Goal: Task Accomplishment & Management: Manage account settings

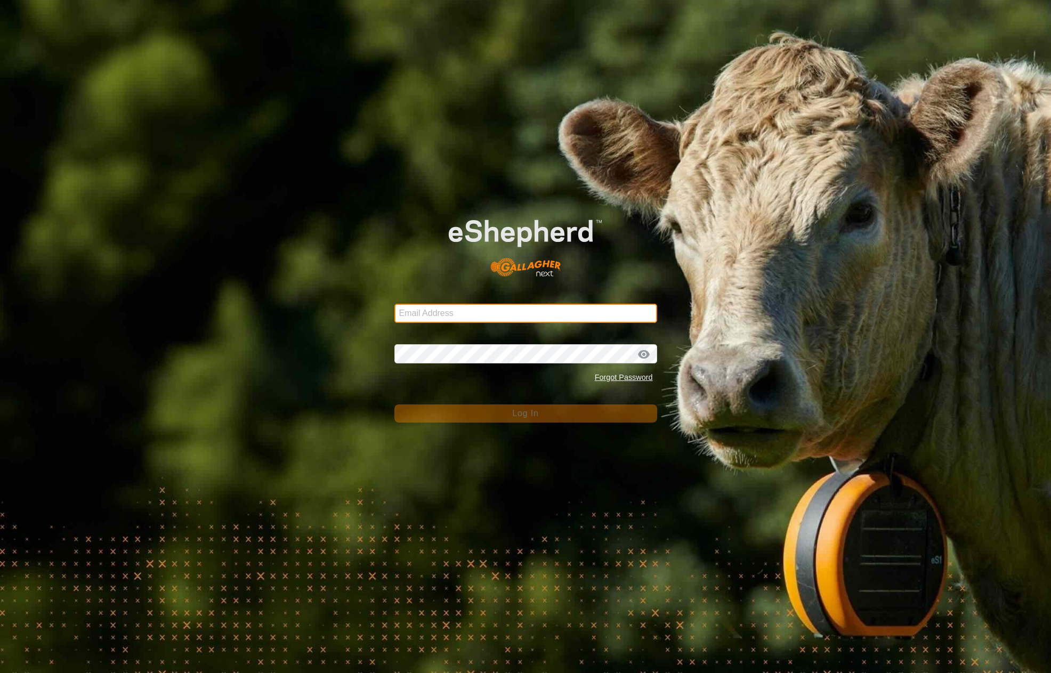
type input "[EMAIL_ADDRESS][DOMAIN_NAME]"
click at [545, 391] on form "Email Address [EMAIL_ADDRESS][DOMAIN_NAME] Password Forgot Password Log In" at bounding box center [525, 310] width 263 height 225
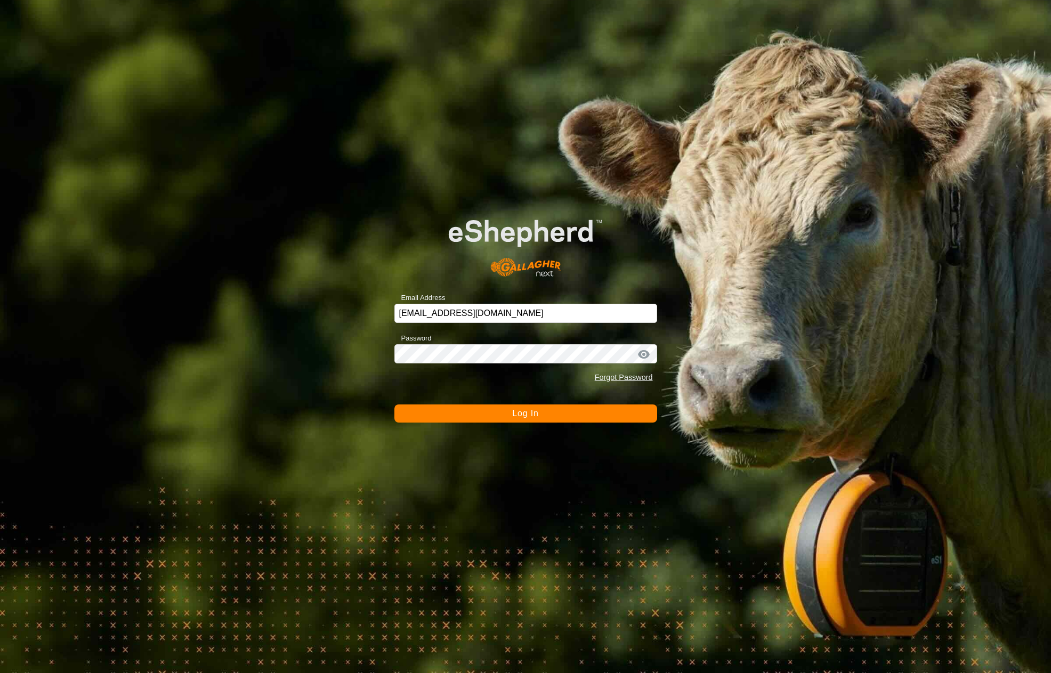
click at [538, 408] on button "Log In" at bounding box center [525, 414] width 263 height 18
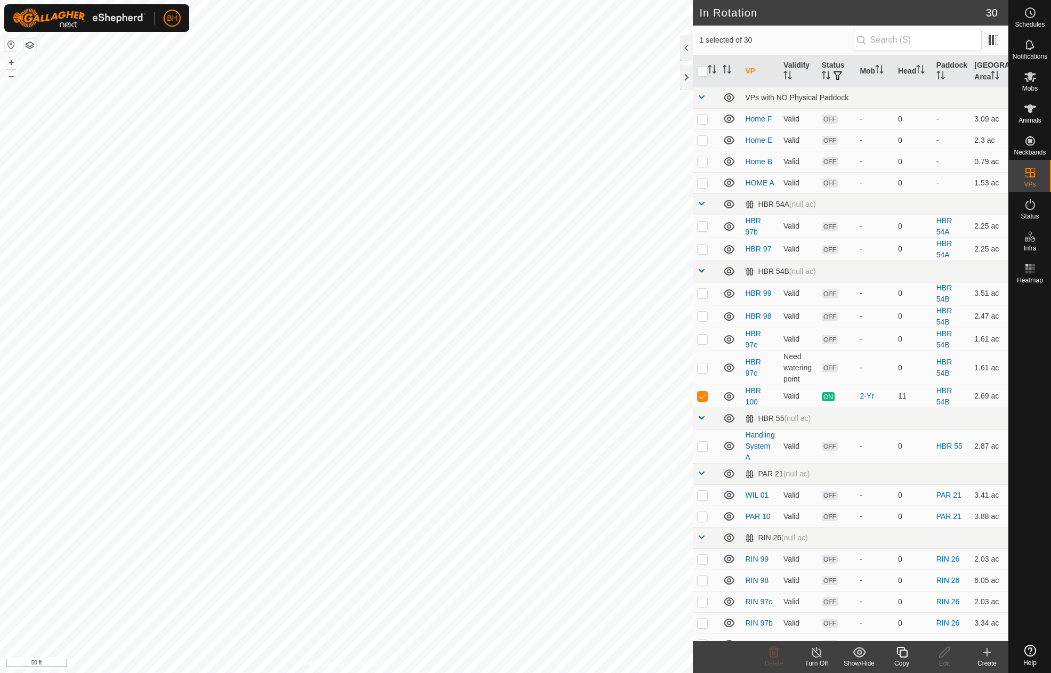
click at [904, 658] on icon at bounding box center [902, 652] width 13 height 13
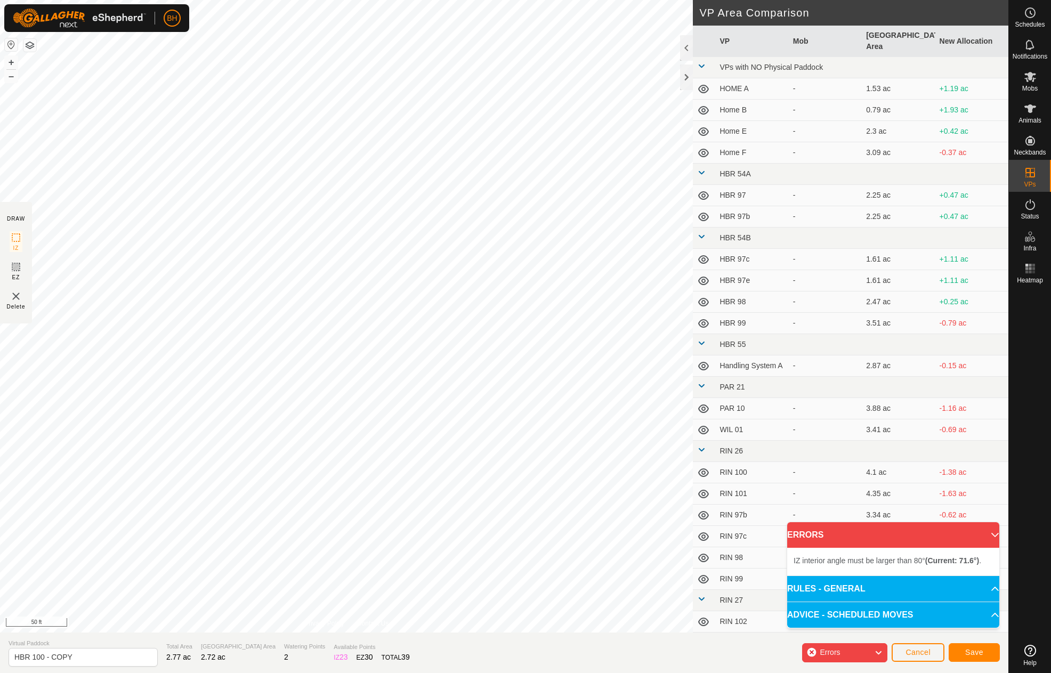
click at [176, 93] on div "IZ interior angle must be larger than 80° (Current: 71.6°) . + – ⇧ i 50 ft" at bounding box center [346, 316] width 693 height 633
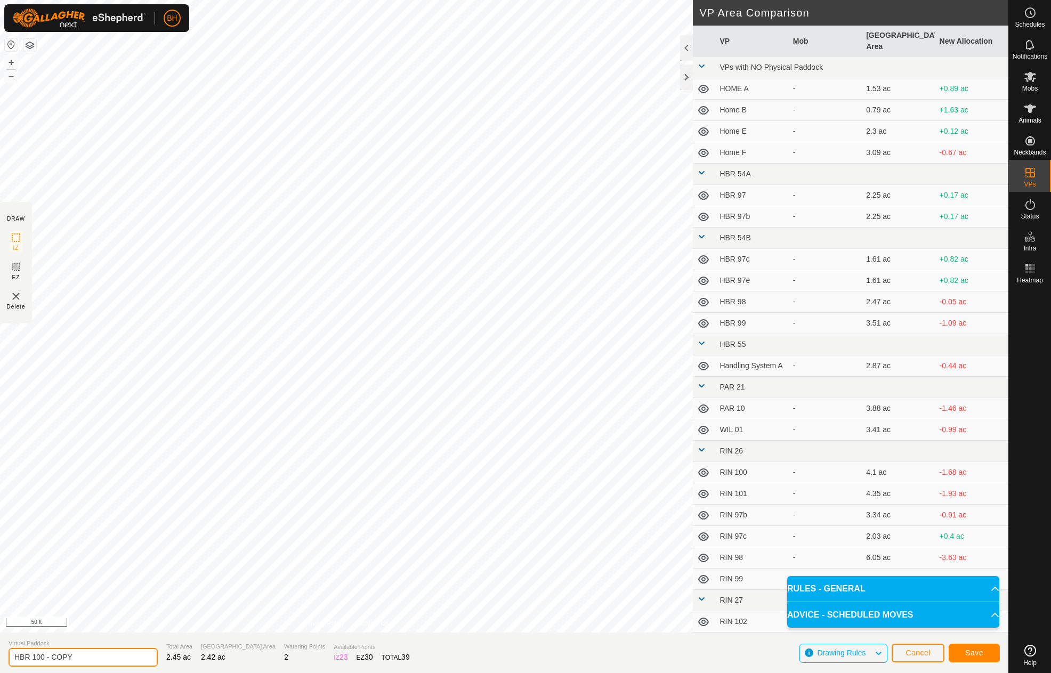
click at [123, 659] on input "HBR 100 - COPY" at bounding box center [83, 657] width 149 height 19
drag, startPoint x: 54, startPoint y: 655, endPoint x: 127, endPoint y: 671, distance: 74.1
click at [120, 667] on section "Virtual Paddock HBR 100 - COPY Total Area 2.45 ac Grazing Area 2.42 ac Watering…" at bounding box center [504, 653] width 1009 height 41
type input "HBR 101"
click at [983, 652] on span "Save" at bounding box center [974, 653] width 18 height 9
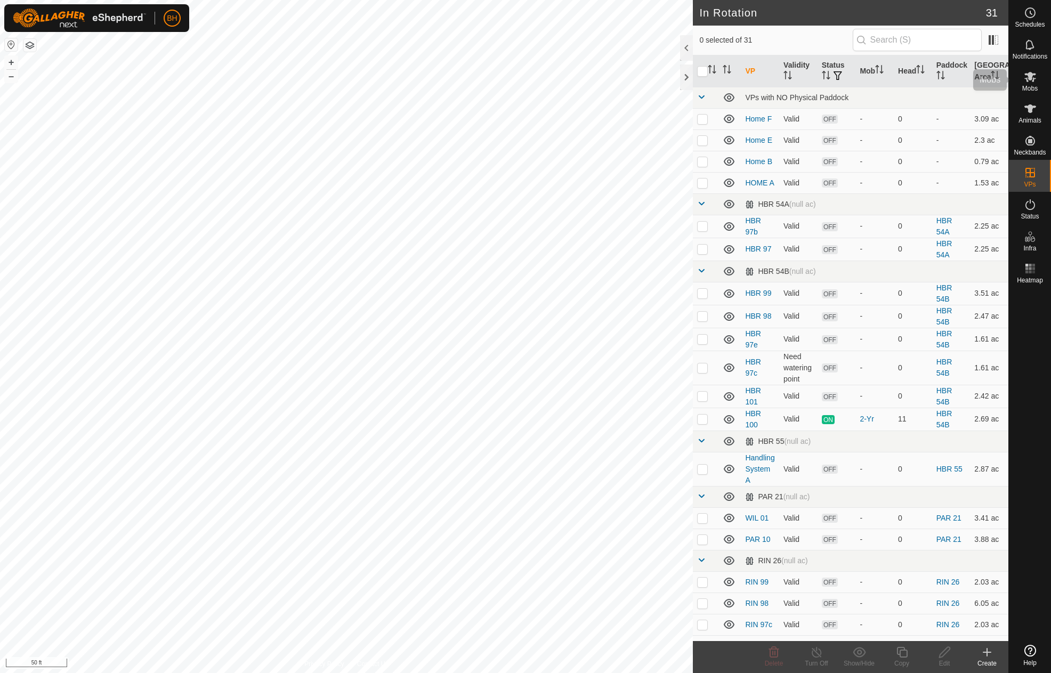
click at [1034, 83] on es-mob-svg-icon at bounding box center [1030, 76] width 19 height 17
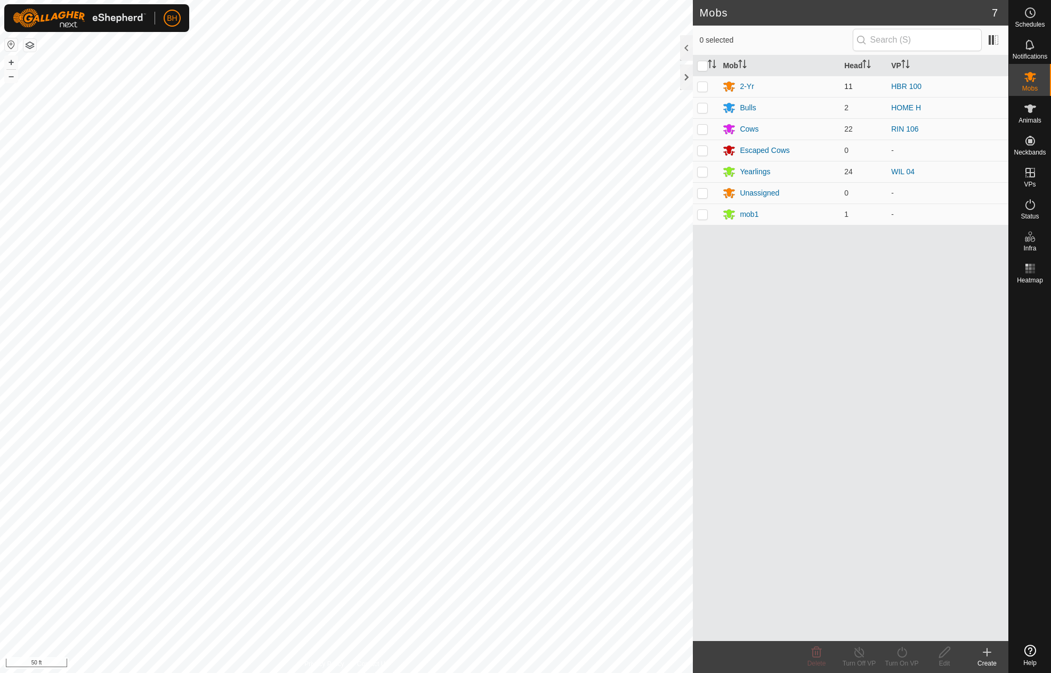
click at [708, 87] on td at bounding box center [706, 86] width 26 height 21
checkbox input "true"
click at [902, 662] on div "Turn On VP" at bounding box center [902, 664] width 43 height 10
click at [912, 624] on link "Now" at bounding box center [934, 628] width 106 height 21
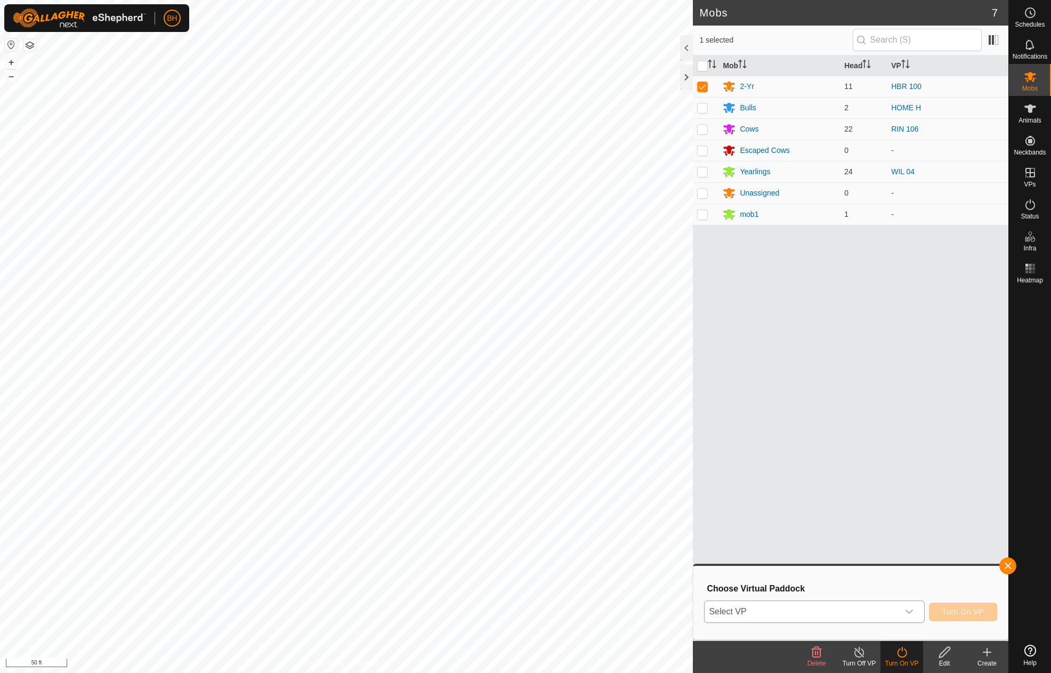
click at [886, 607] on span "Select VP" at bounding box center [801, 611] width 193 height 21
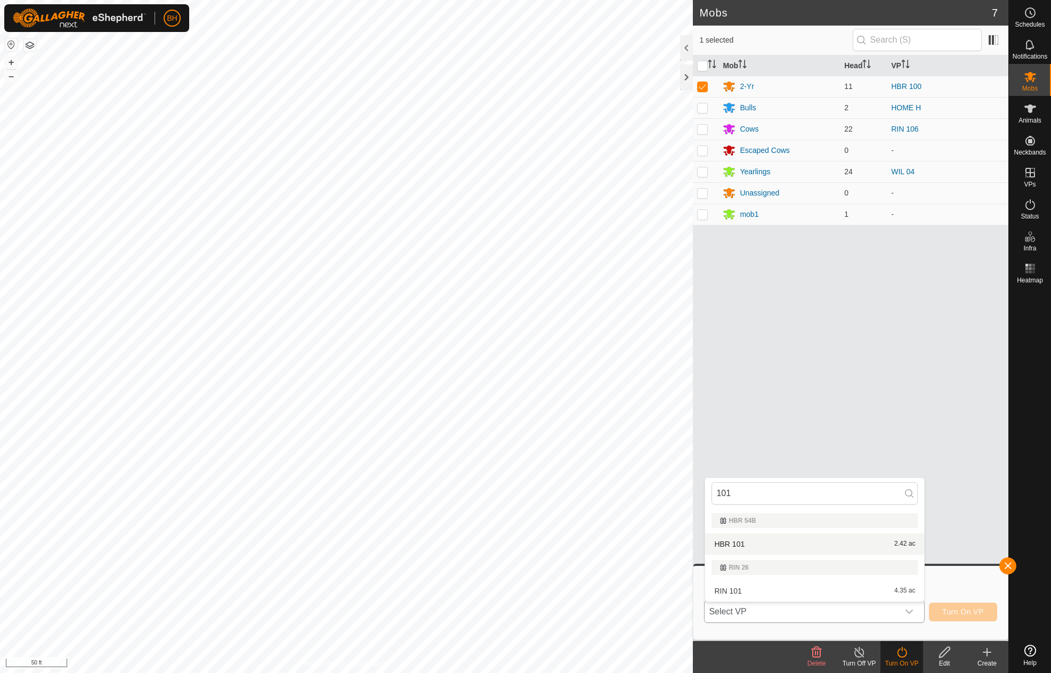
type input "101"
click at [759, 542] on li "HBR 101 2.42 ac" at bounding box center [814, 544] width 219 height 21
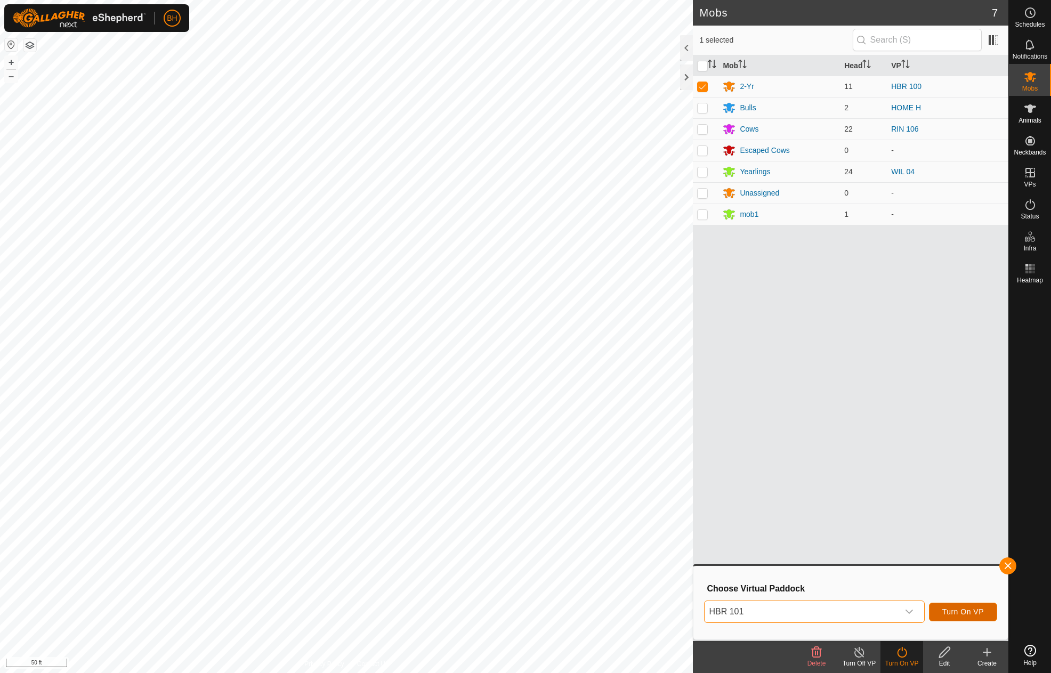
click at [956, 611] on span "Turn On VP" at bounding box center [963, 612] width 42 height 9
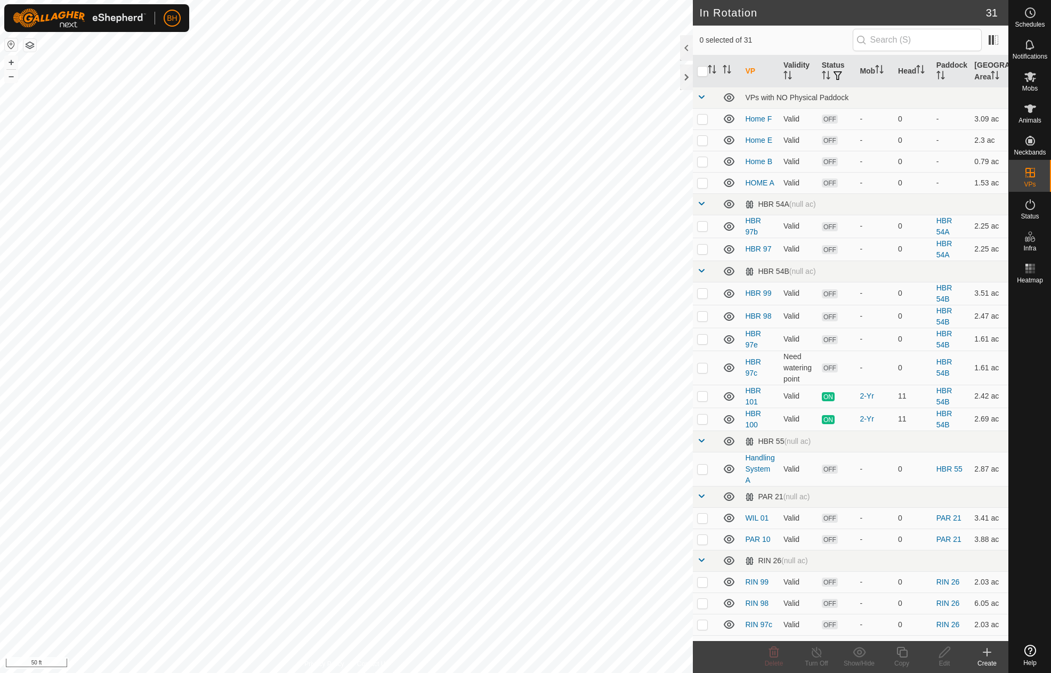
checkbox input "true"
click at [907, 656] on icon at bounding box center [902, 652] width 11 height 11
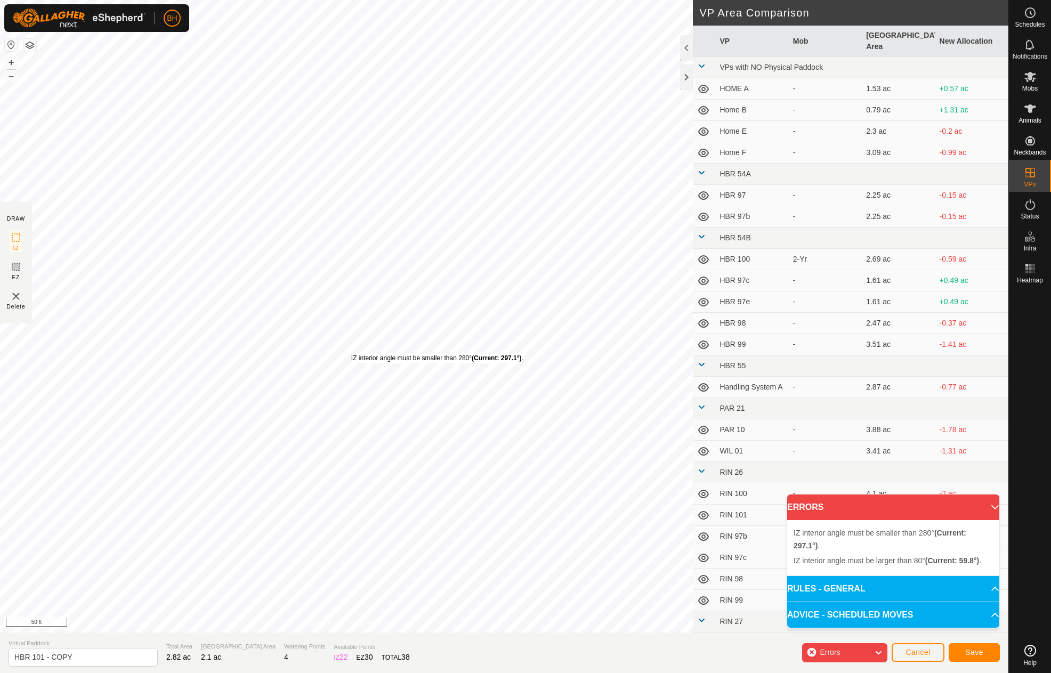
click at [351, 353] on div "IZ interior angle must be smaller than 280° (Current: 297.1°) ." at bounding box center [437, 358] width 172 height 10
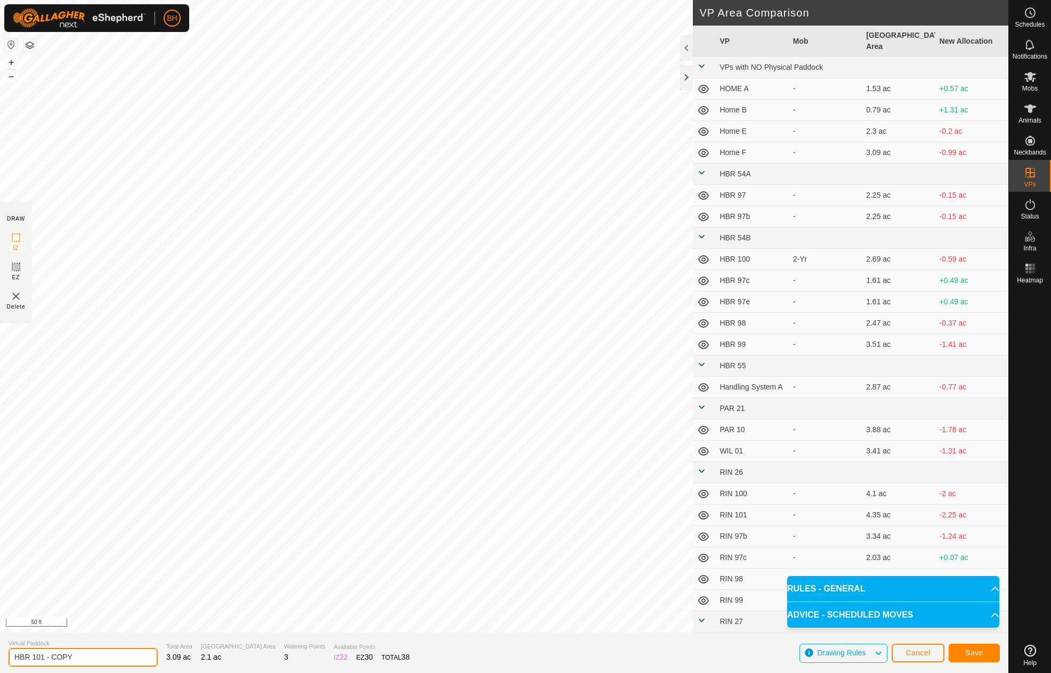
drag, startPoint x: 102, startPoint y: 652, endPoint x: 32, endPoint y: 657, distance: 70.6
click at [32, 657] on input "HBR 101 - COPY" at bounding box center [83, 657] width 149 height 19
type input "HBR CATCH PEN"
click at [987, 652] on button "Save" at bounding box center [974, 653] width 51 height 19
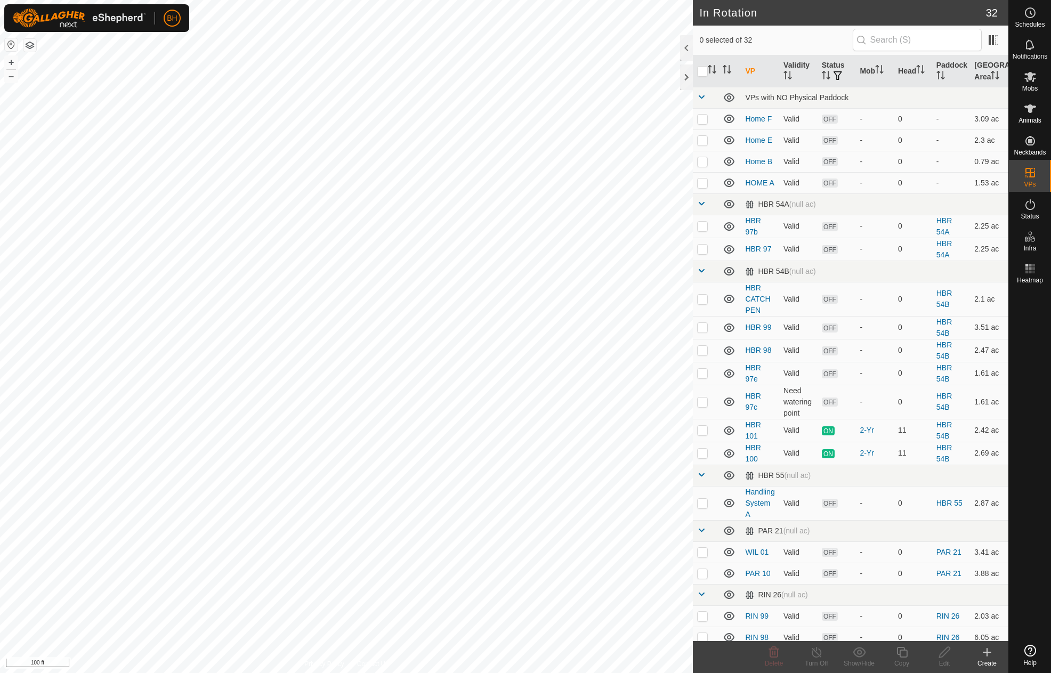
checkbox input "true"
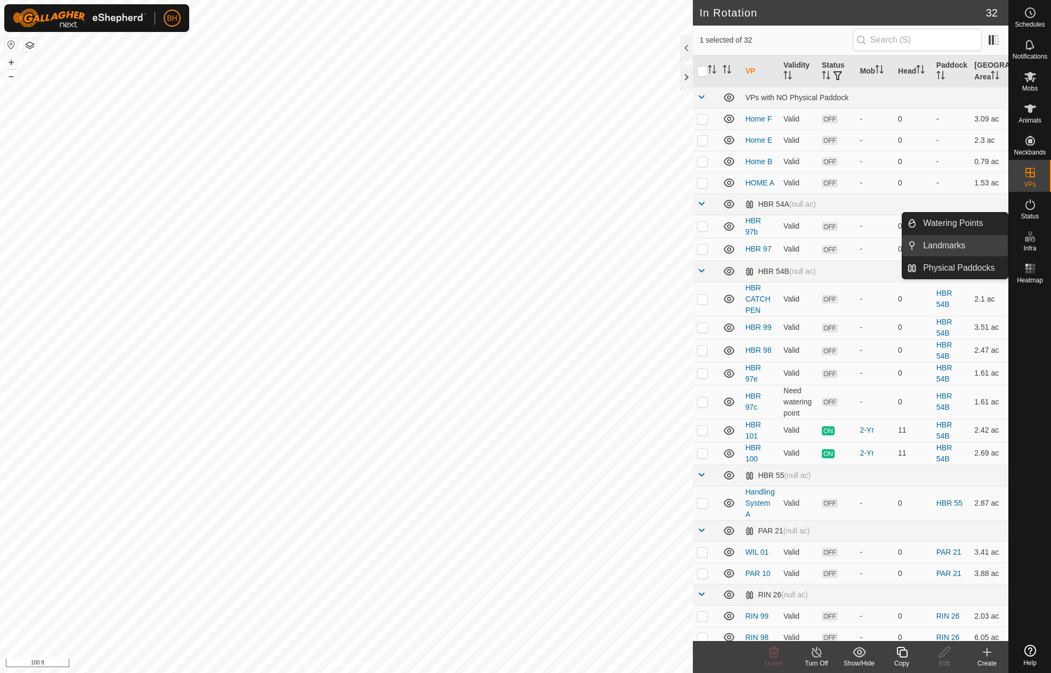
click at [971, 248] on link "Landmarks" at bounding box center [962, 245] width 91 height 21
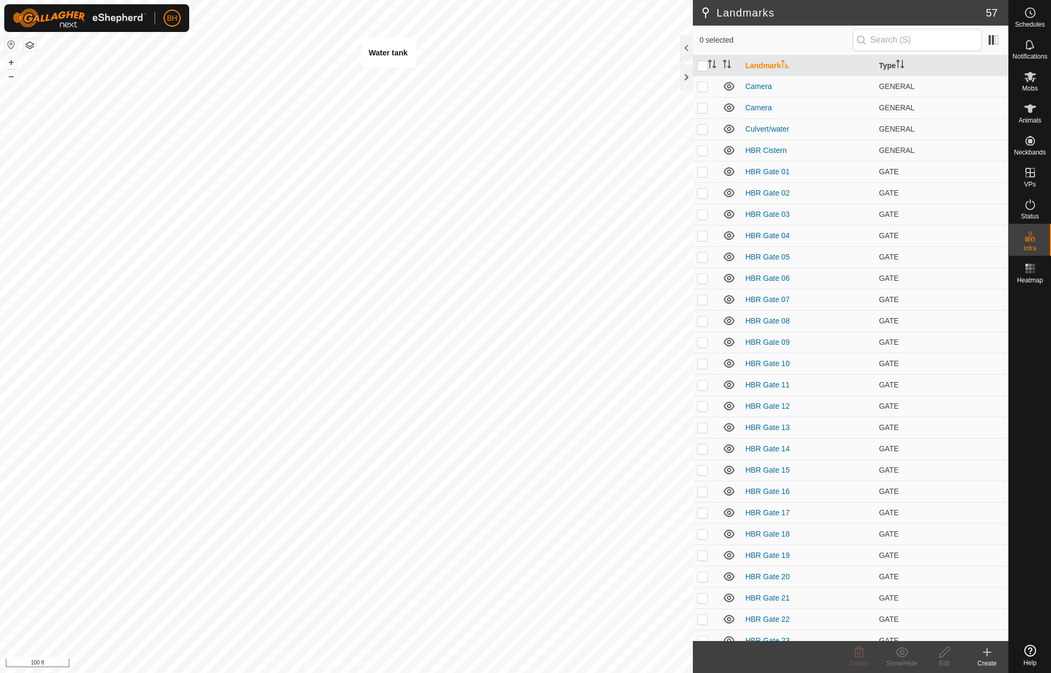
checkbox input "true"
click at [941, 647] on icon at bounding box center [944, 652] width 13 height 13
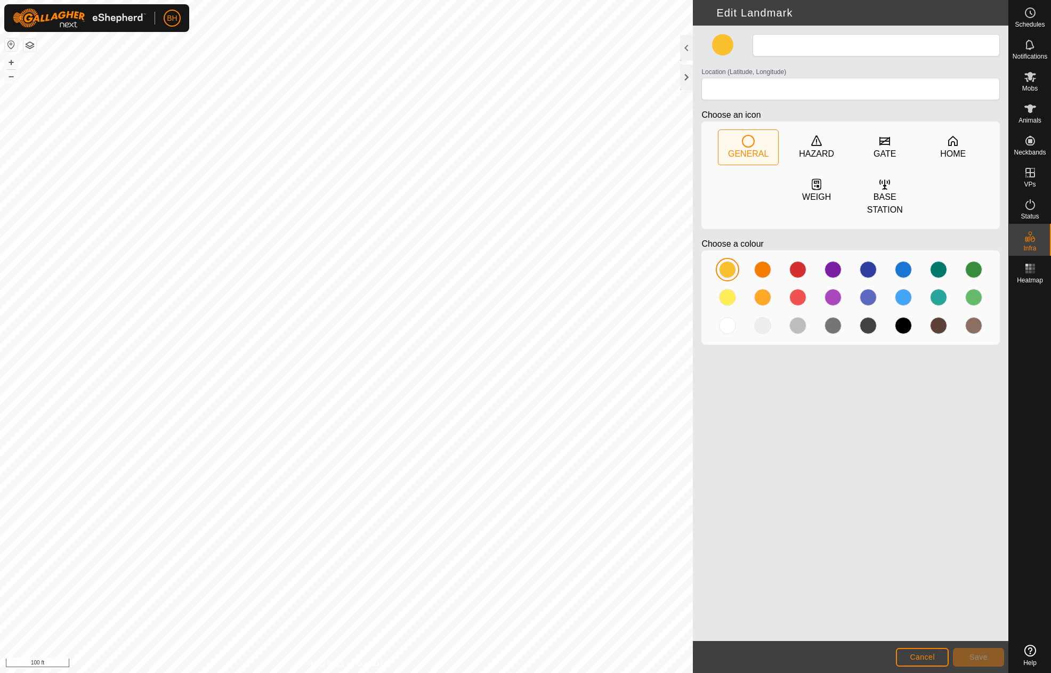
type input "Water tank"
type input "43.686108, -70.383428"
click at [991, 659] on button "Save" at bounding box center [978, 657] width 51 height 19
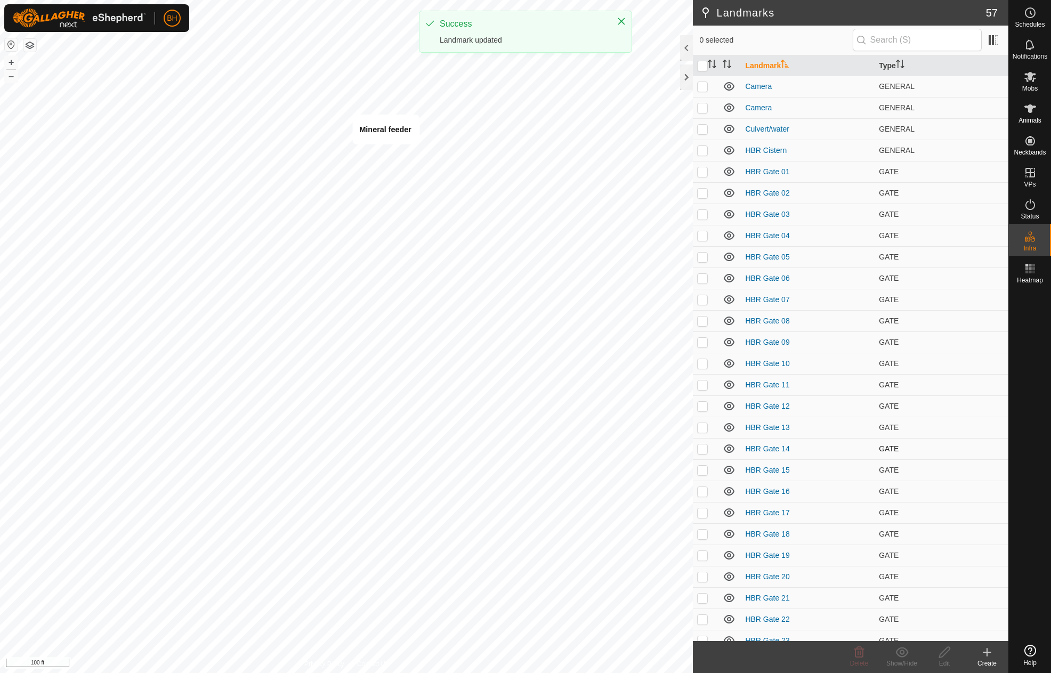
checkbox input "true"
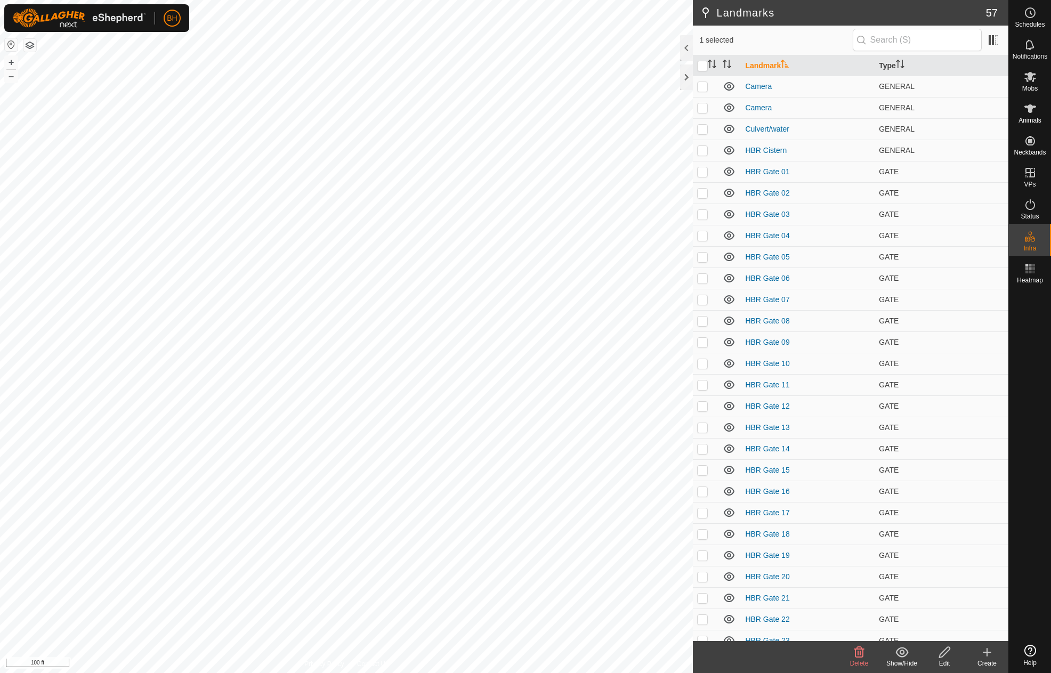
click at [943, 657] on icon at bounding box center [944, 652] width 11 height 11
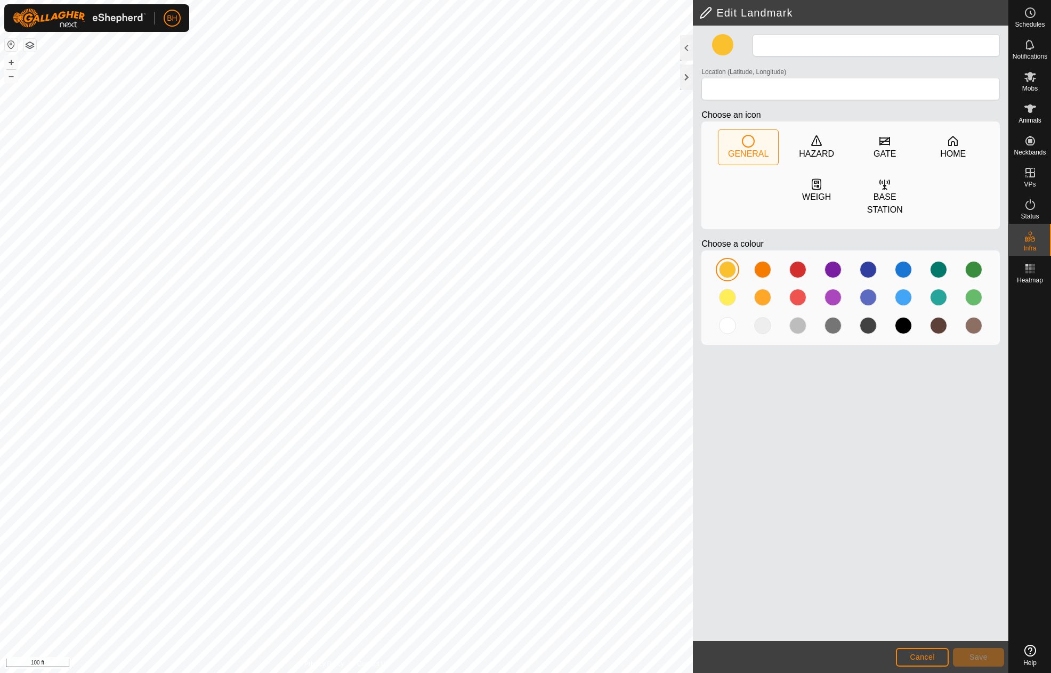
type input "Mineral feeder"
type input "43.686070, -70.383427"
click at [991, 663] on button "Save" at bounding box center [978, 657] width 51 height 19
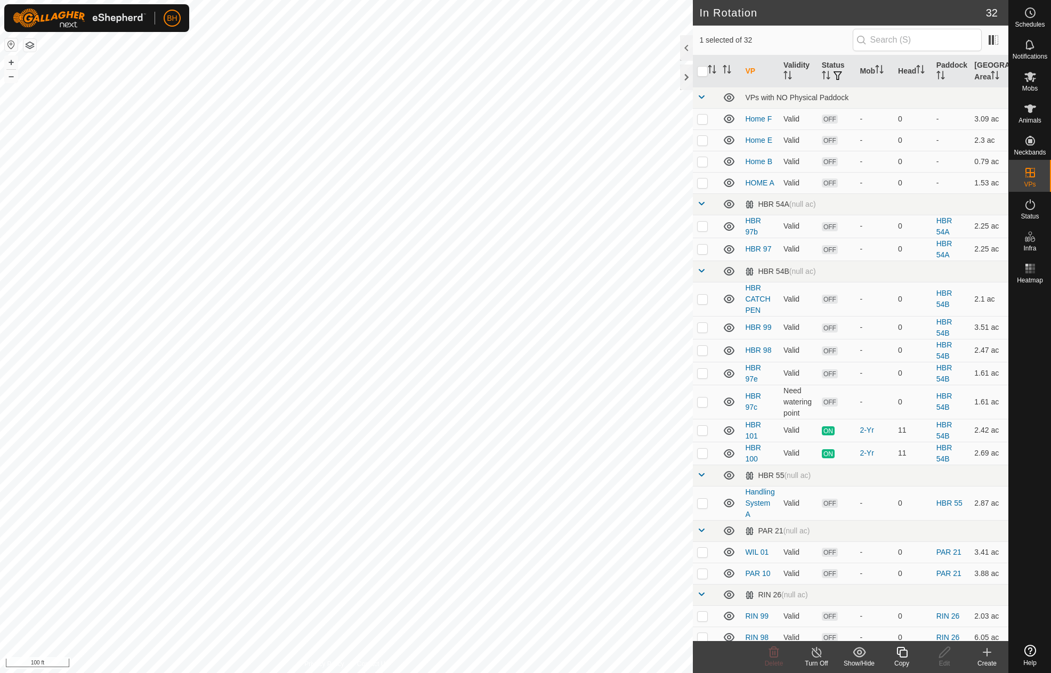
click at [901, 657] on icon at bounding box center [902, 652] width 13 height 13
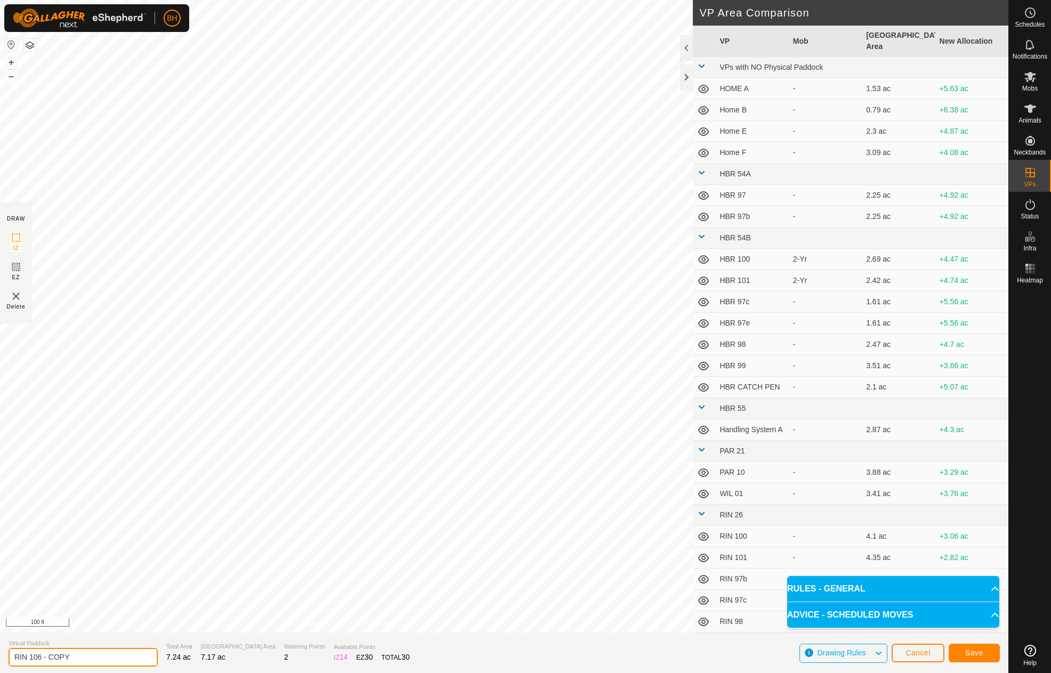
drag, startPoint x: 97, startPoint y: 659, endPoint x: 40, endPoint y: 681, distance: 61.1
click at [40, 673] on html "BH Schedules Notifications Mobs Animals Neckbands VPs Status Infra Heatmap Help…" at bounding box center [525, 336] width 1051 height 673
type input "RIN 107"
click at [990, 655] on button "Save" at bounding box center [974, 653] width 51 height 19
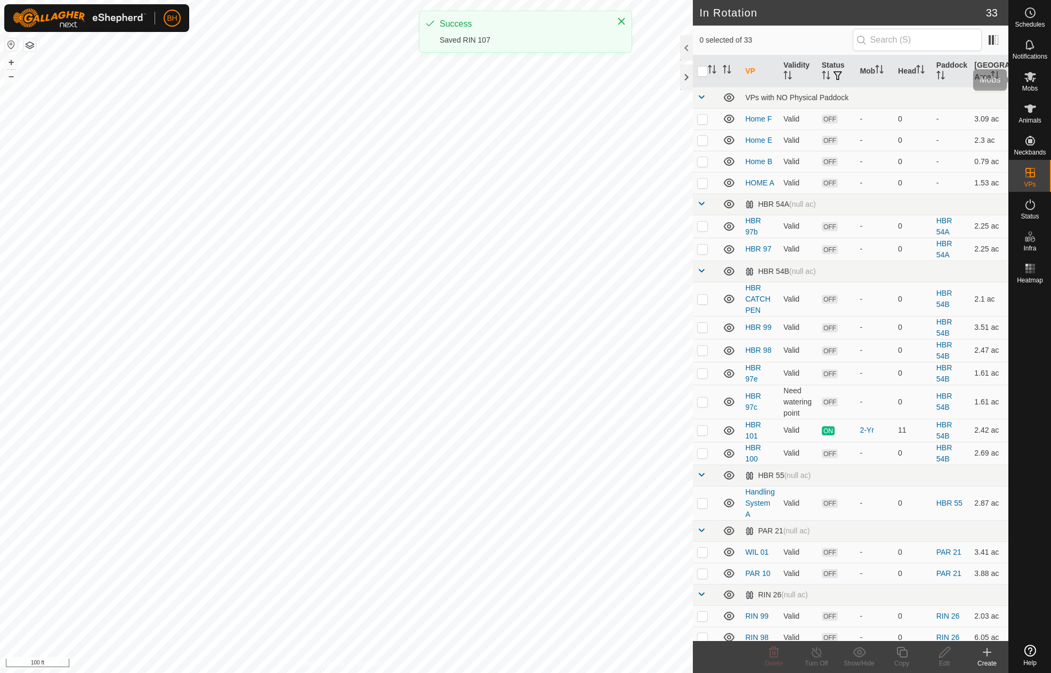
click at [1030, 77] on icon at bounding box center [1031, 77] width 12 height 10
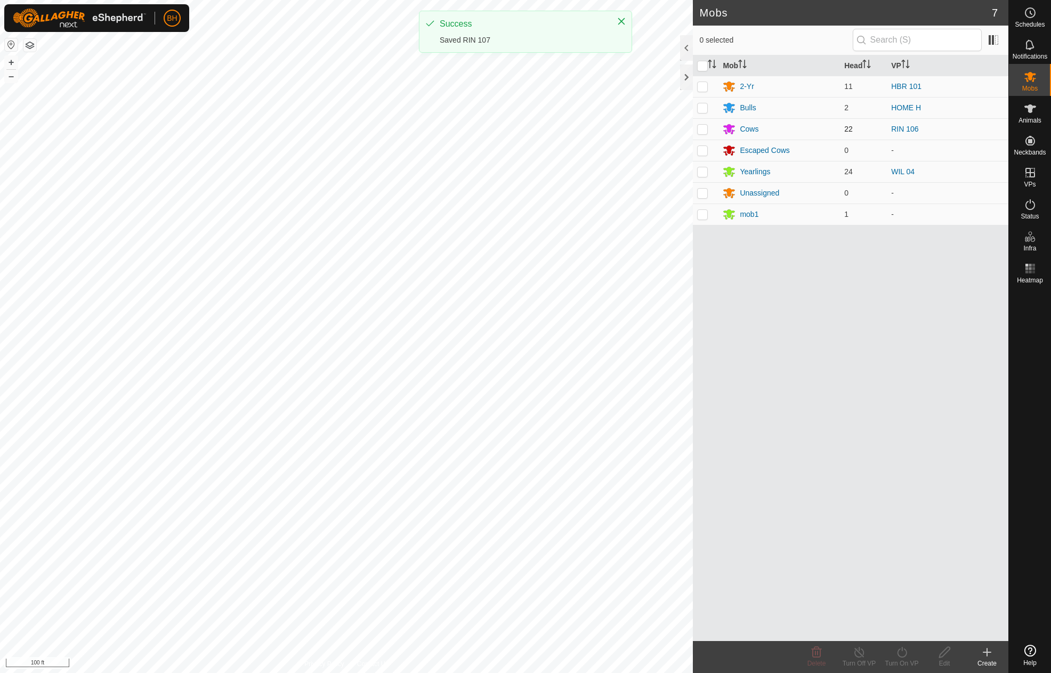
click at [703, 129] on p-checkbox at bounding box center [702, 129] width 11 height 9
checkbox input "true"
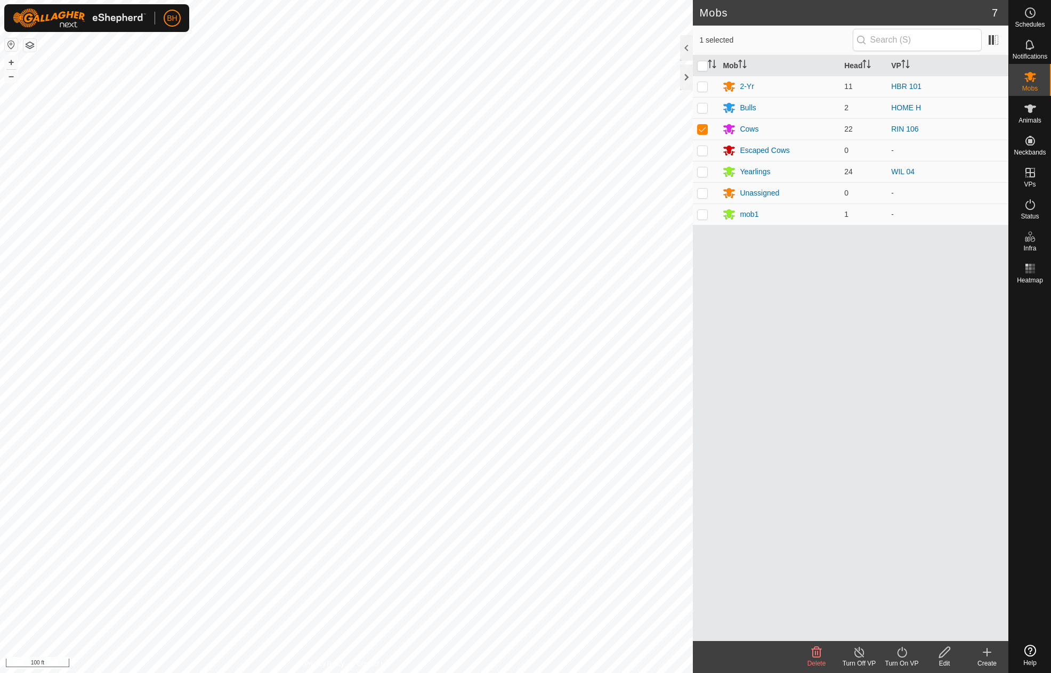
click at [902, 656] on icon at bounding box center [902, 652] width 13 height 13
click at [910, 633] on link "Now" at bounding box center [934, 628] width 106 height 21
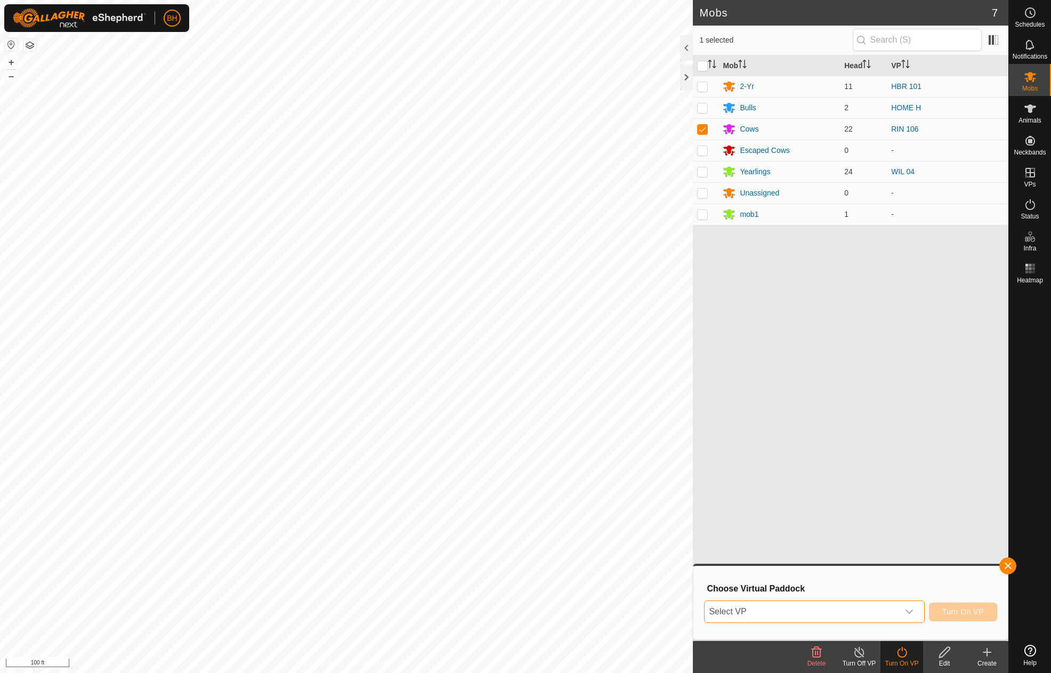
click at [854, 609] on span "Select VP" at bounding box center [801, 611] width 193 height 21
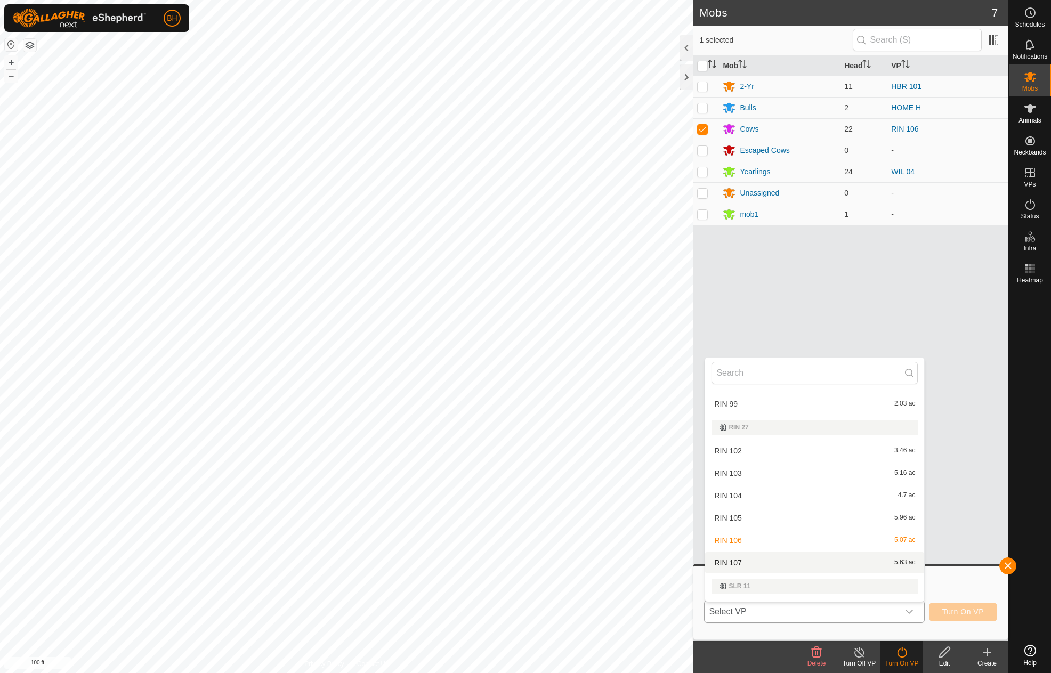
scroll to position [611, 0]
click at [830, 569] on li "RIN 107 5.63 ac" at bounding box center [814, 563] width 219 height 21
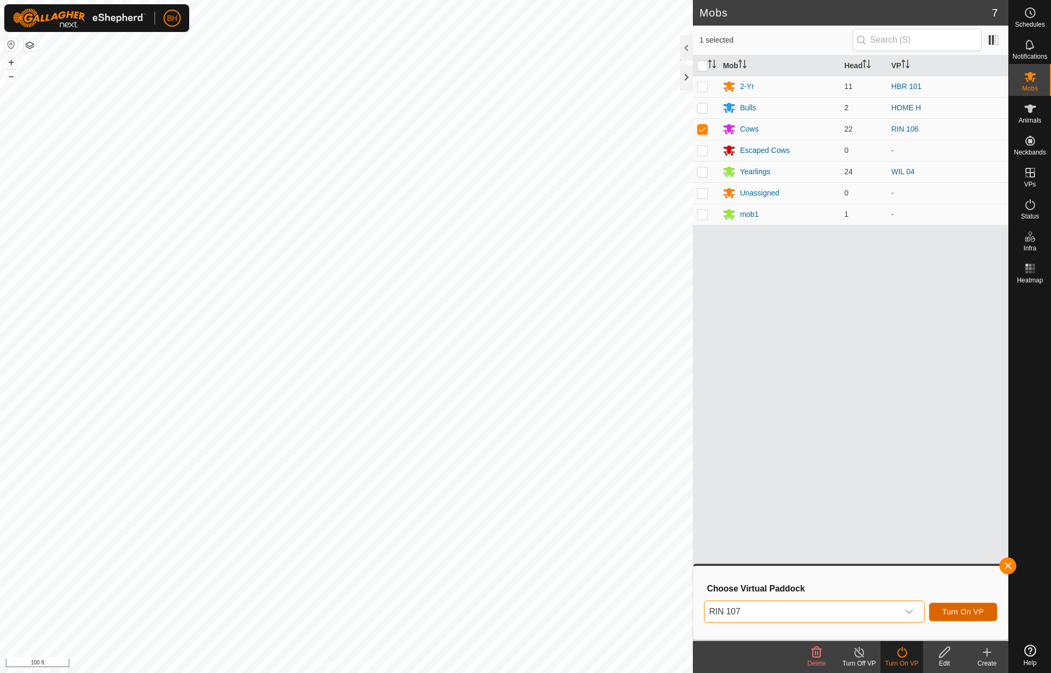
click at [973, 615] on span "Turn On VP" at bounding box center [963, 612] width 42 height 9
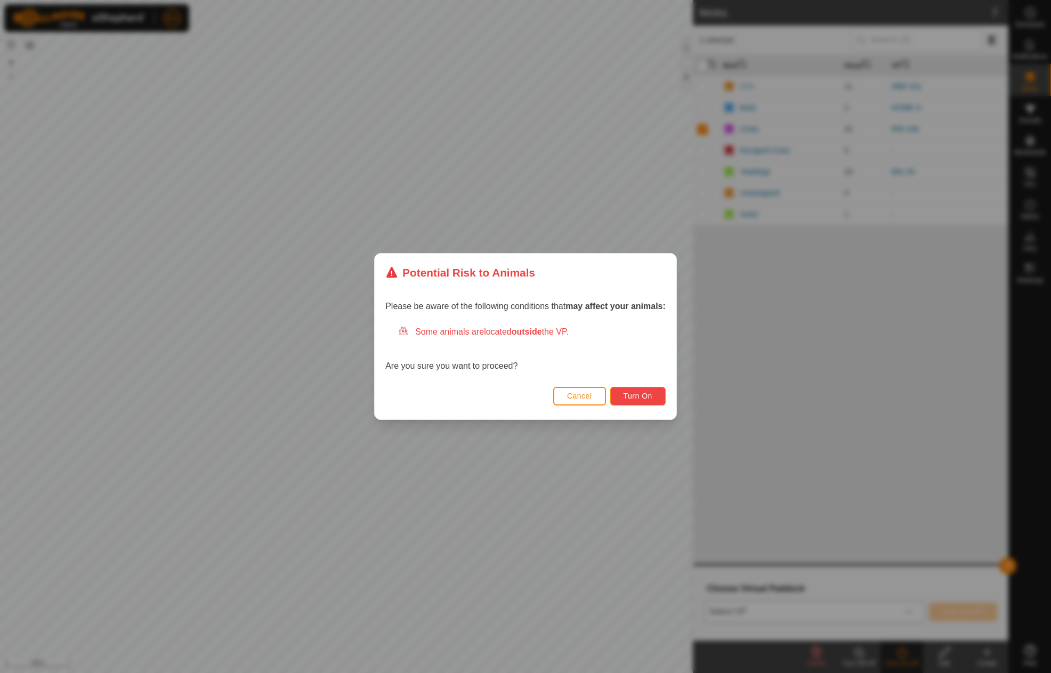
click at [640, 398] on span "Turn On" at bounding box center [638, 396] width 29 height 9
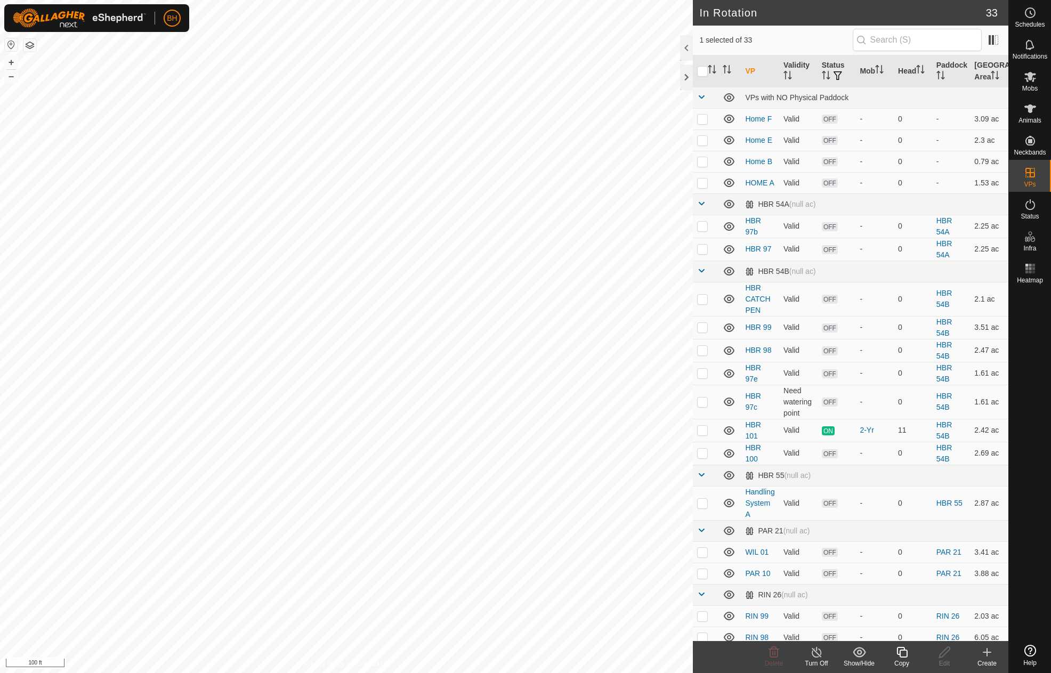
click at [910, 657] on copy-svg-icon at bounding box center [902, 652] width 43 height 13
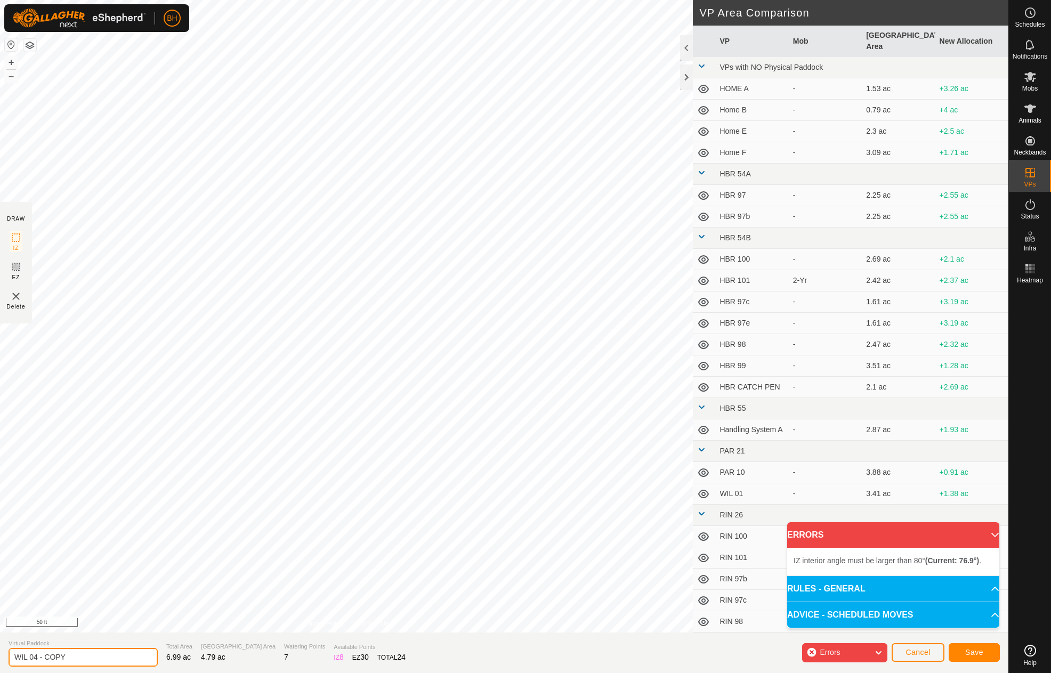
drag, startPoint x: 34, startPoint y: 655, endPoint x: 158, endPoint y: 680, distance: 126.1
click at [158, 673] on html "BH Schedules Notifications Mobs Animals Neckbands VPs Status Infra Heatmap Help…" at bounding box center [525, 336] width 1051 height 673
type input "WIL 05"
click at [1032, 74] on icon at bounding box center [1031, 77] width 12 height 10
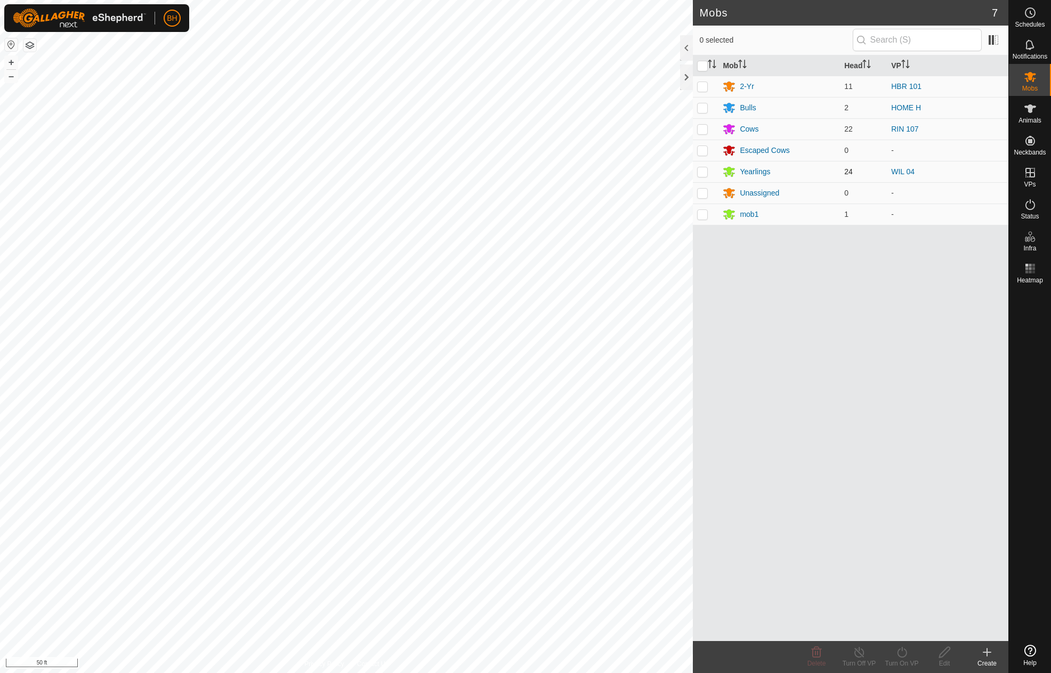
click at [707, 174] on p-checkbox at bounding box center [702, 171] width 11 height 9
checkbox input "true"
click at [905, 662] on div "Turn On VP" at bounding box center [902, 664] width 43 height 10
click at [905, 634] on link "Now" at bounding box center [934, 628] width 106 height 21
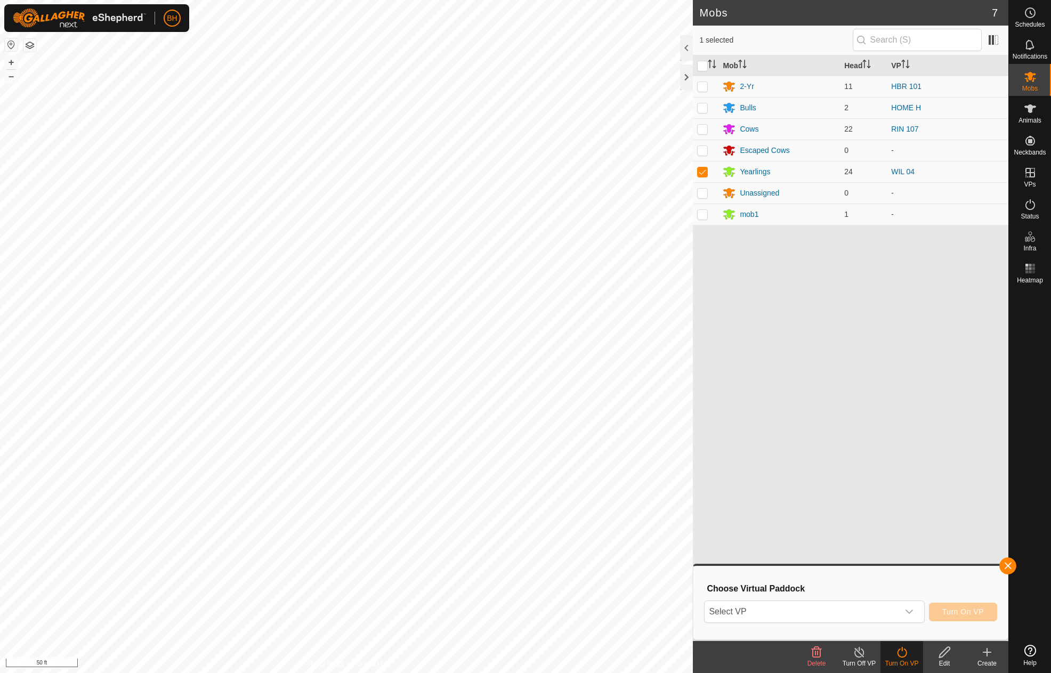
click at [868, 594] on h3 "Choose Virtual Paddock" at bounding box center [852, 589] width 291 height 10
click at [869, 604] on span "Select VP" at bounding box center [801, 611] width 193 height 21
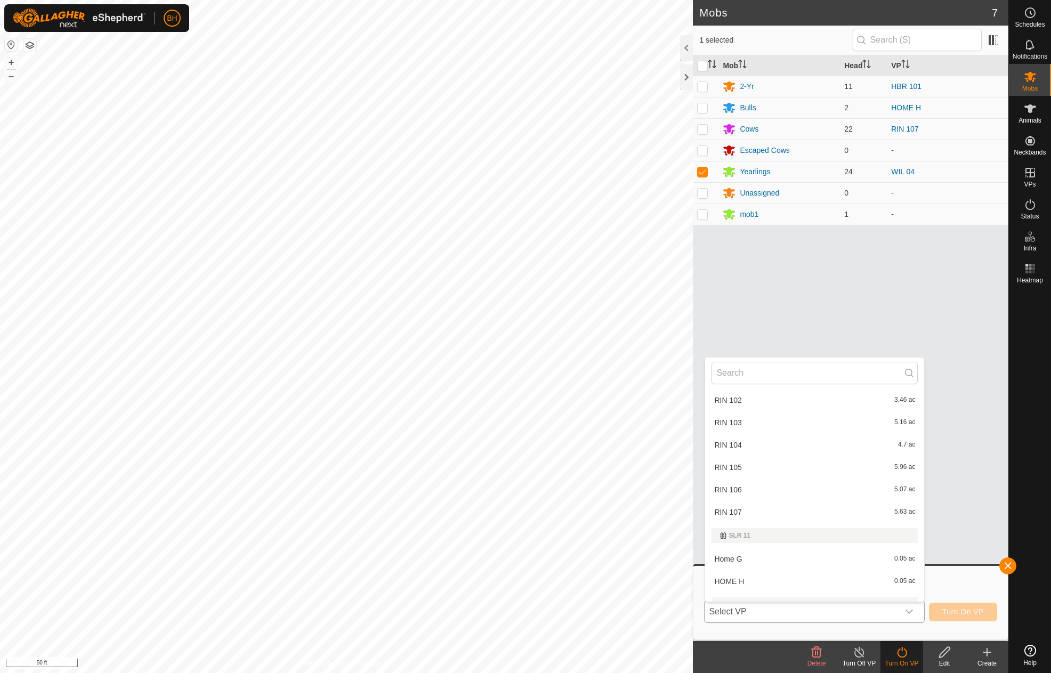
scroll to position [770, 0]
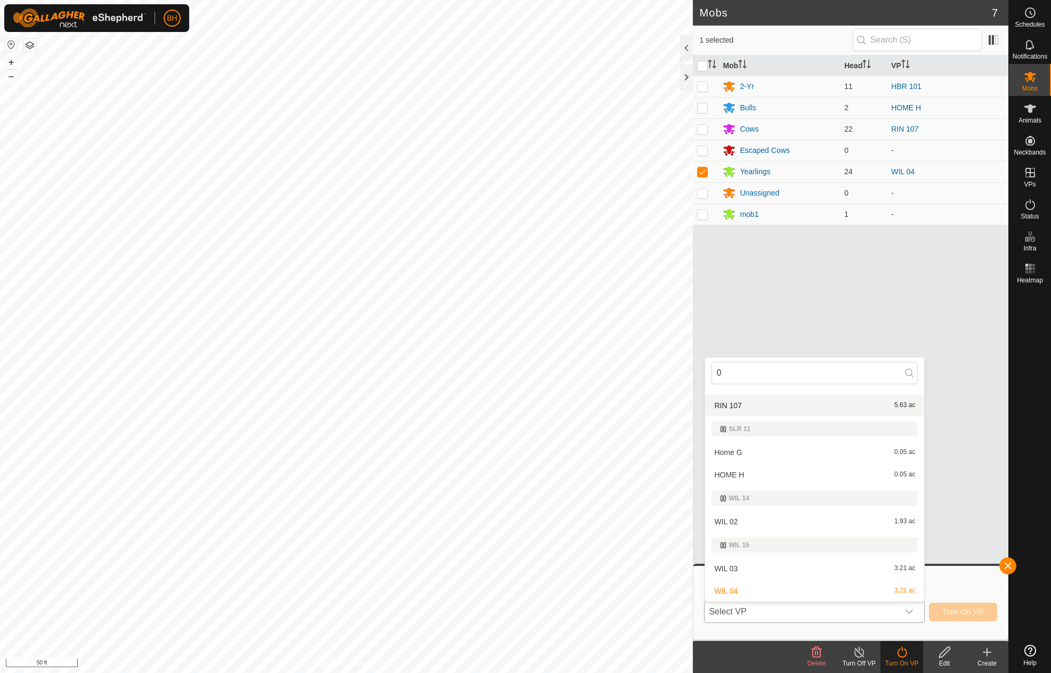
type input "05"
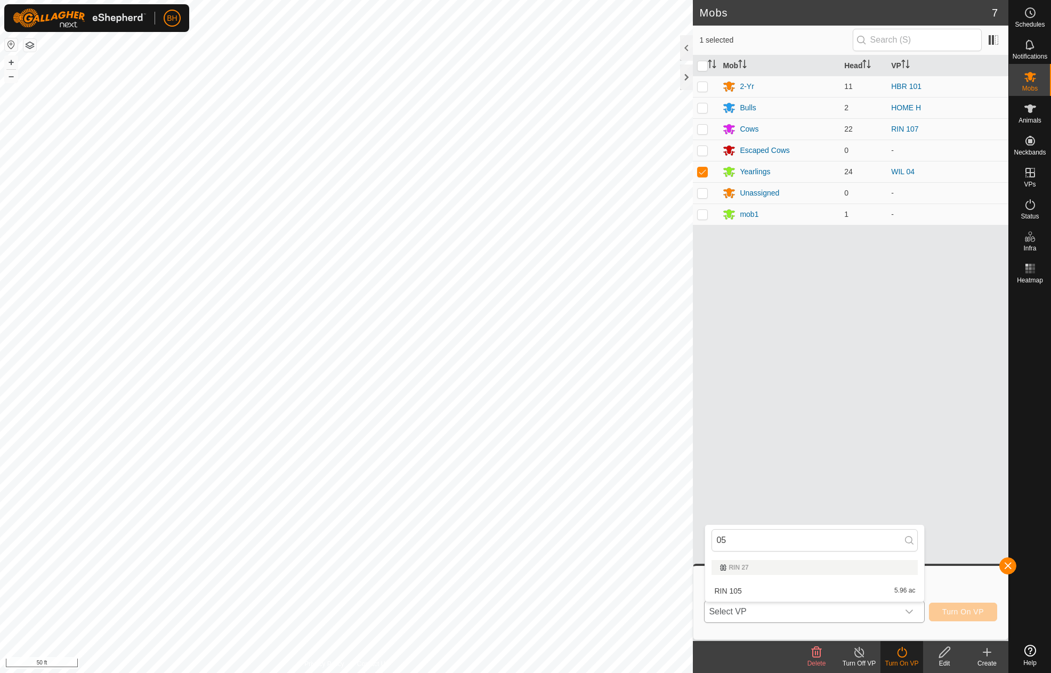
scroll to position [0, 0]
drag, startPoint x: 760, startPoint y: 538, endPoint x: 693, endPoint y: 526, distance: 67.3
click at [695, 526] on body "BH Schedules Notifications Mobs Animals Neckbands VPs Status Infra Heatmap Help…" at bounding box center [525, 336] width 1051 height 673
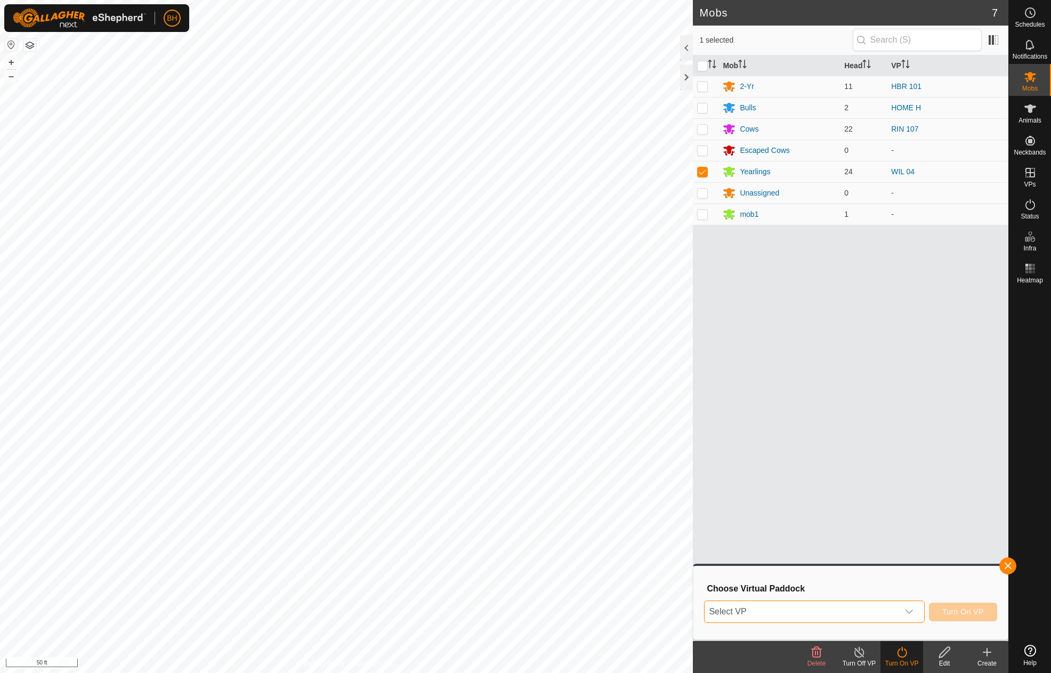
click at [777, 614] on span "Select VP" at bounding box center [801, 611] width 193 height 21
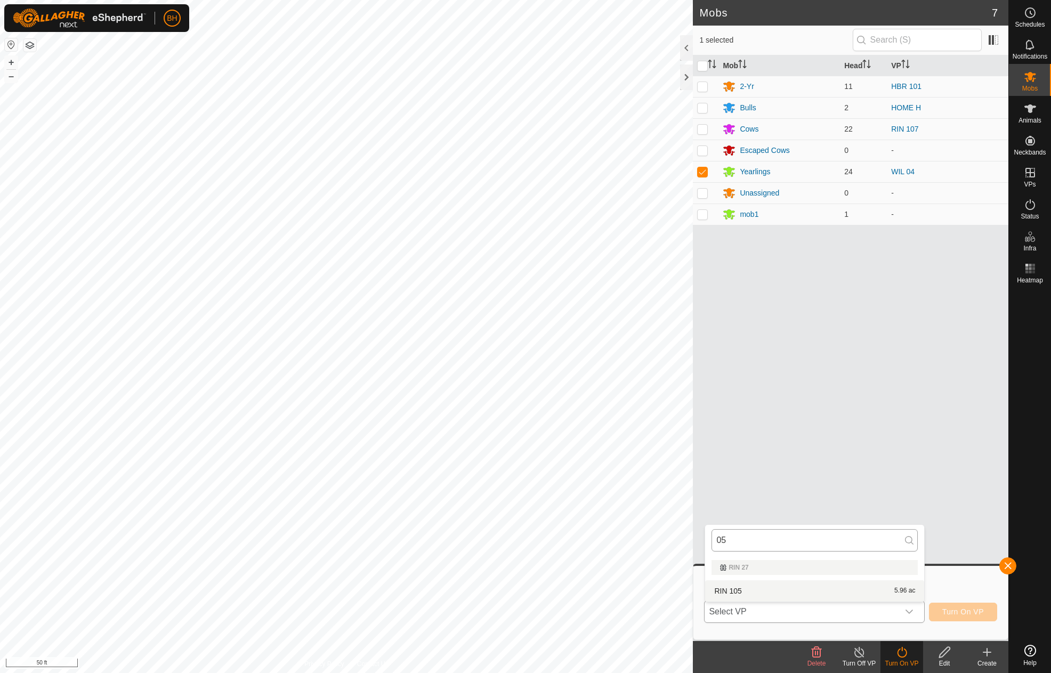
click at [775, 544] on input "05" at bounding box center [815, 540] width 206 height 22
type input "0"
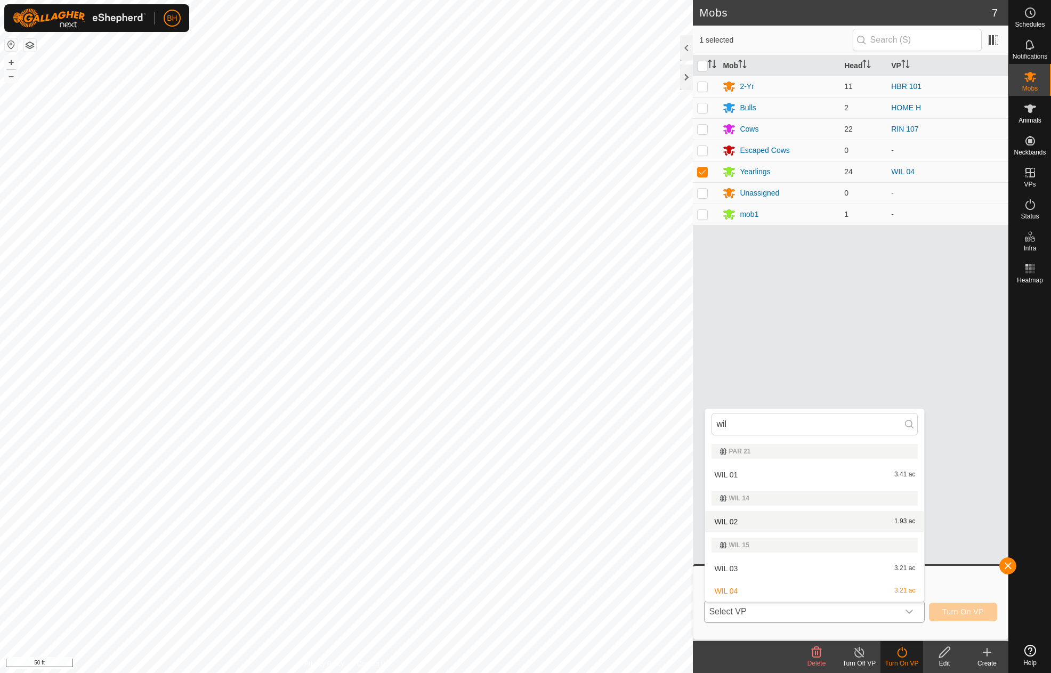
type input "wil"
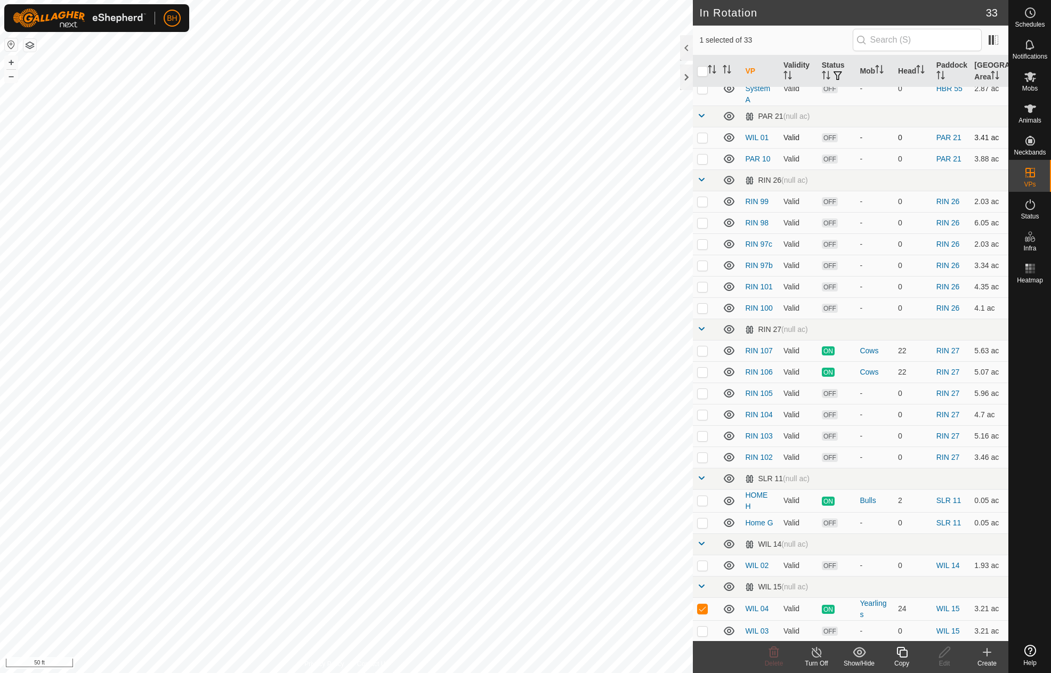
scroll to position [429, 0]
click at [1035, 88] on span "Mobs" at bounding box center [1029, 88] width 15 height 6
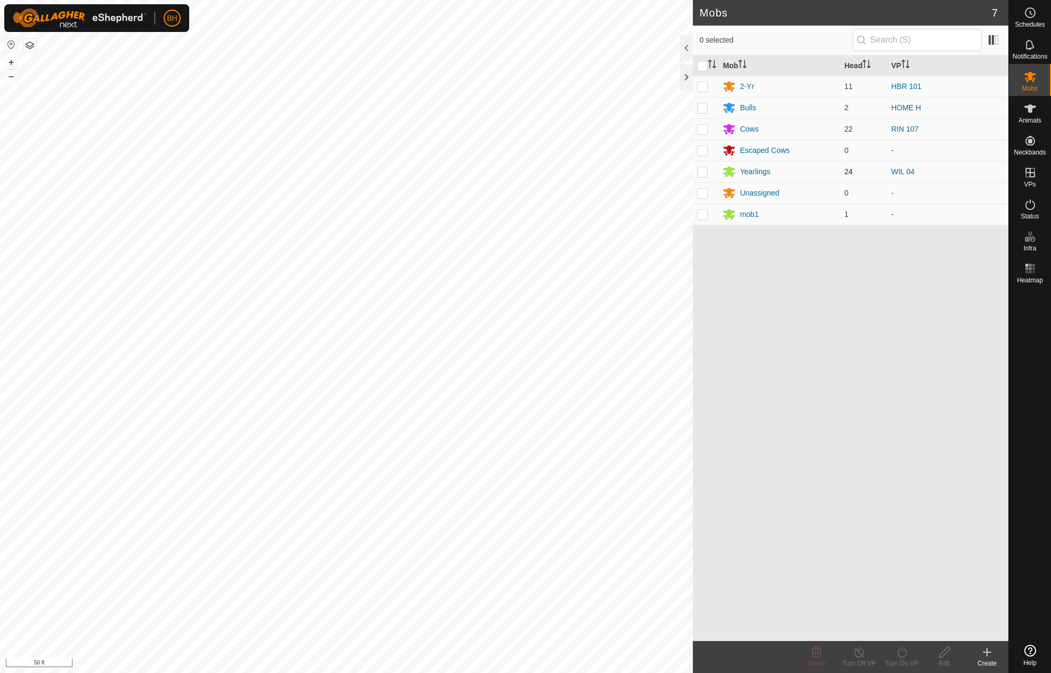
click at [704, 175] on p-checkbox at bounding box center [702, 171] width 11 height 9
checkbox input "true"
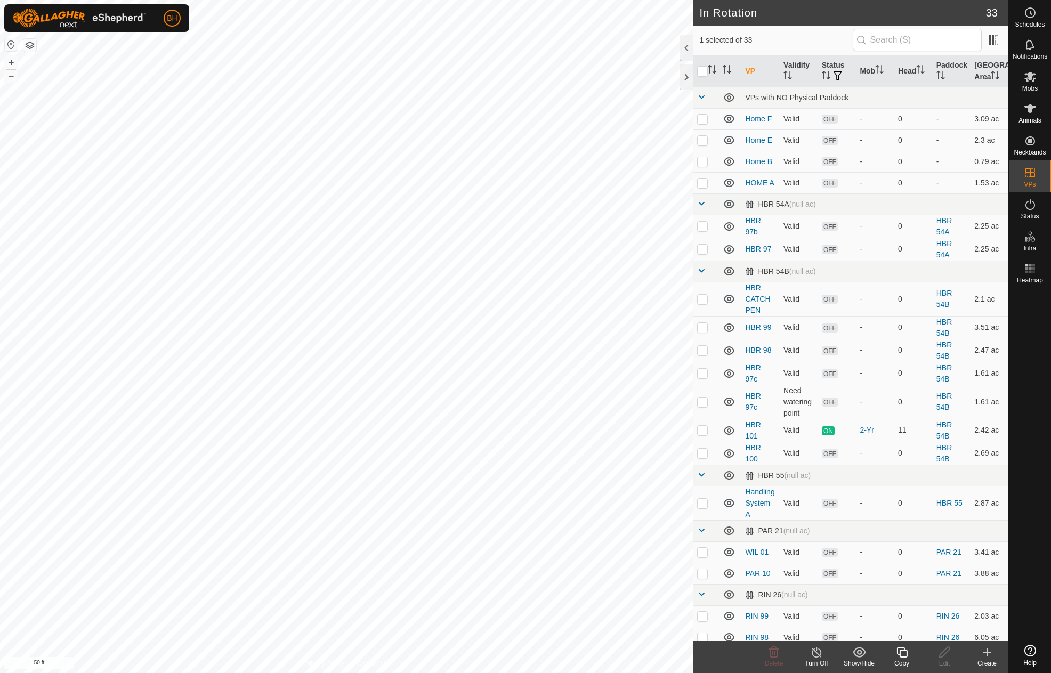
checkbox input "false"
click at [1032, 79] on icon at bounding box center [1031, 77] width 12 height 10
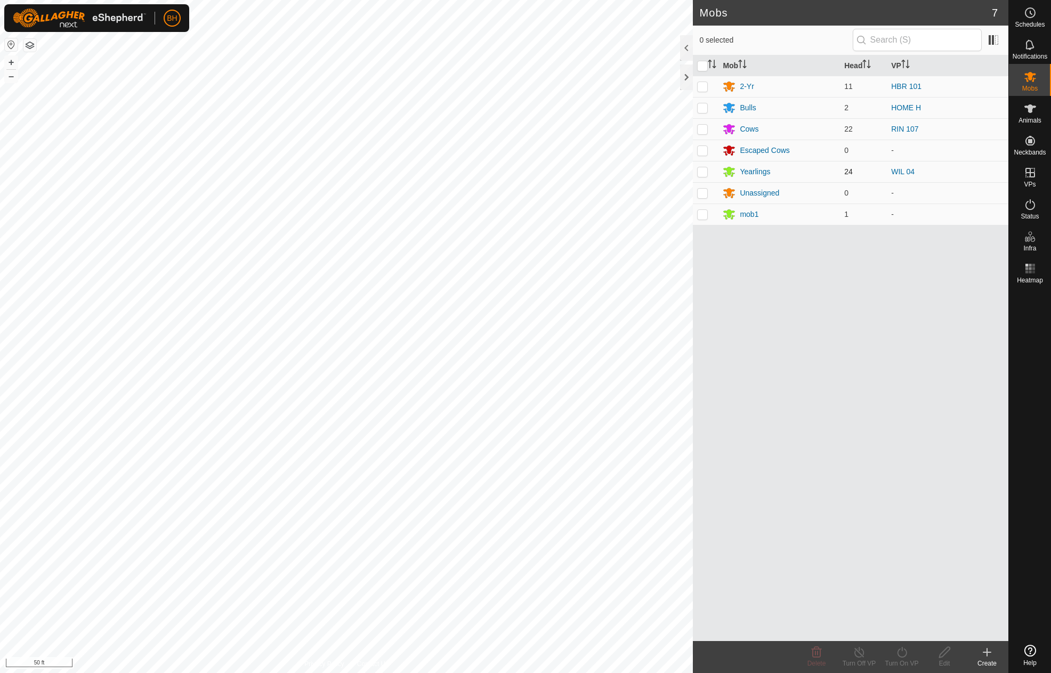
click at [704, 174] on p-checkbox at bounding box center [702, 171] width 11 height 9
checkbox input "true"
click at [1029, 203] on icon at bounding box center [1030, 204] width 13 height 13
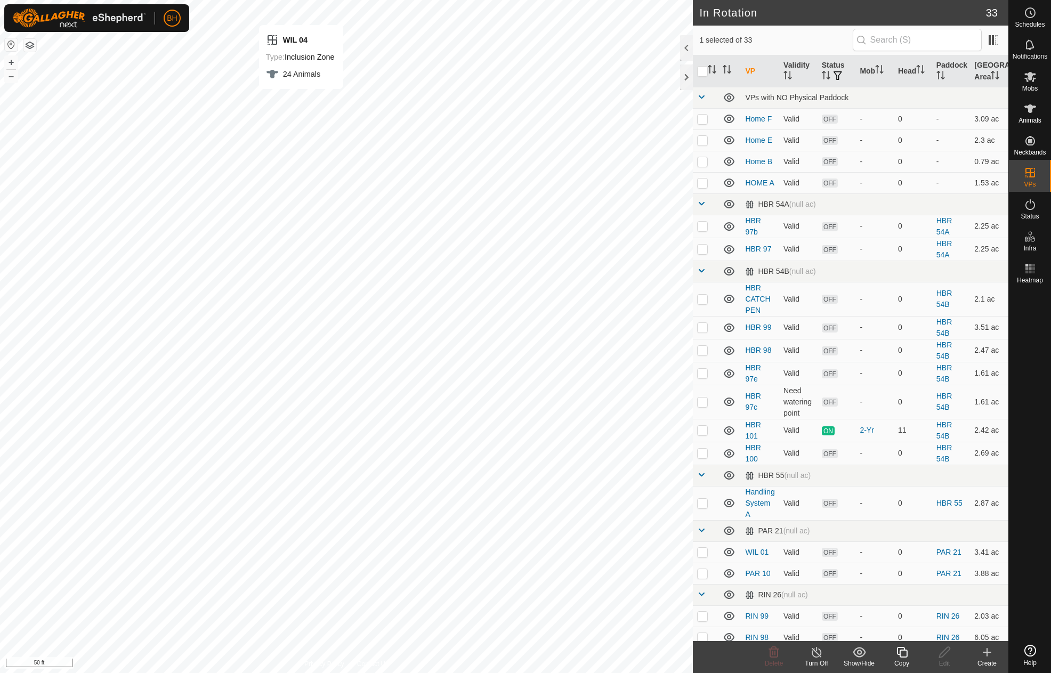
checkbox input "false"
checkbox input "true"
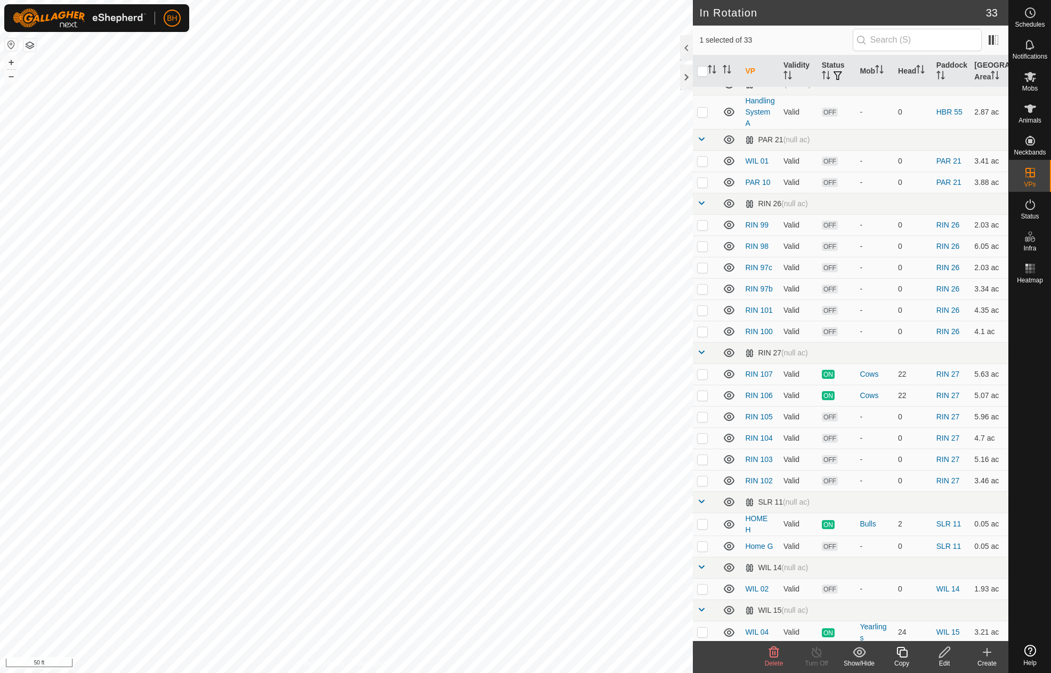
scroll to position [429, 0]
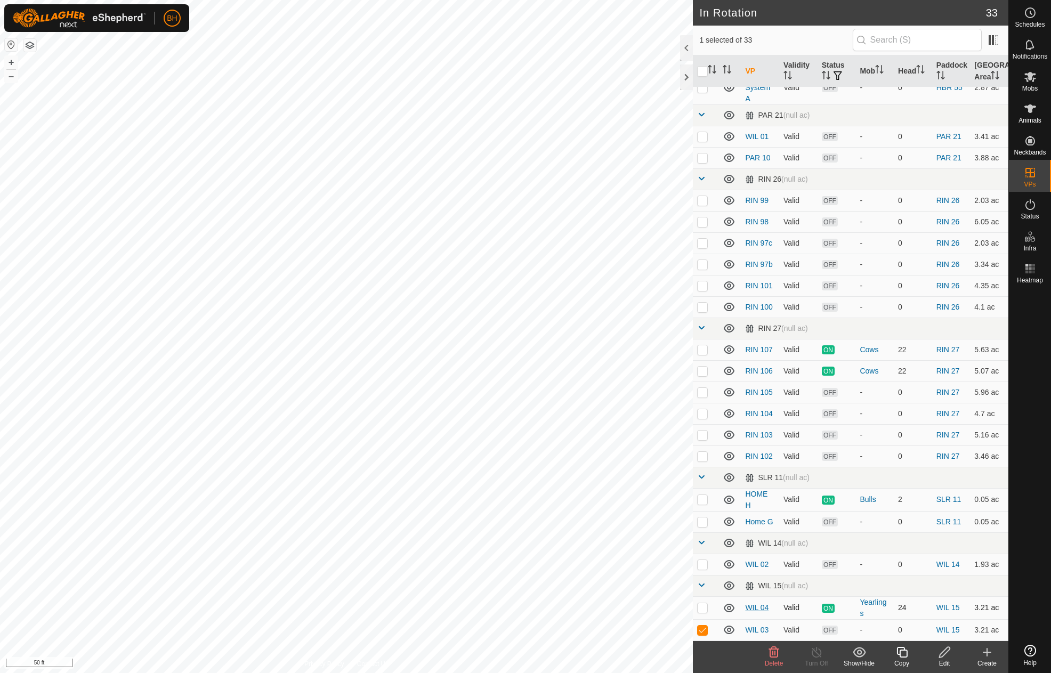
click at [759, 610] on link "WIL 04" at bounding box center [756, 607] width 23 height 9
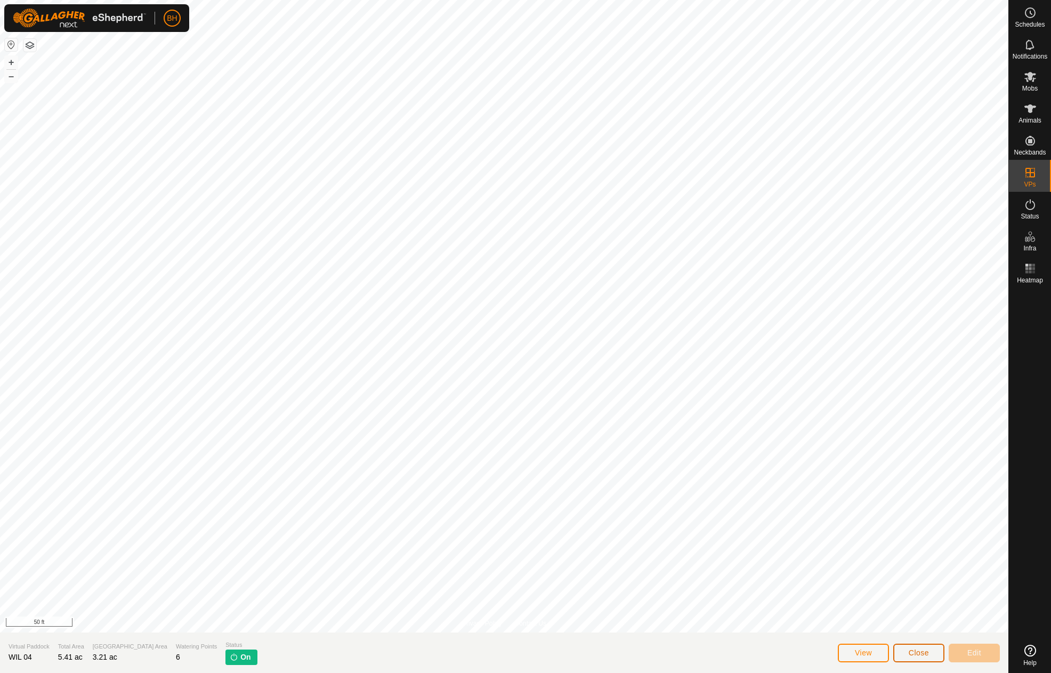
click at [912, 654] on span "Close" at bounding box center [919, 653] width 20 height 9
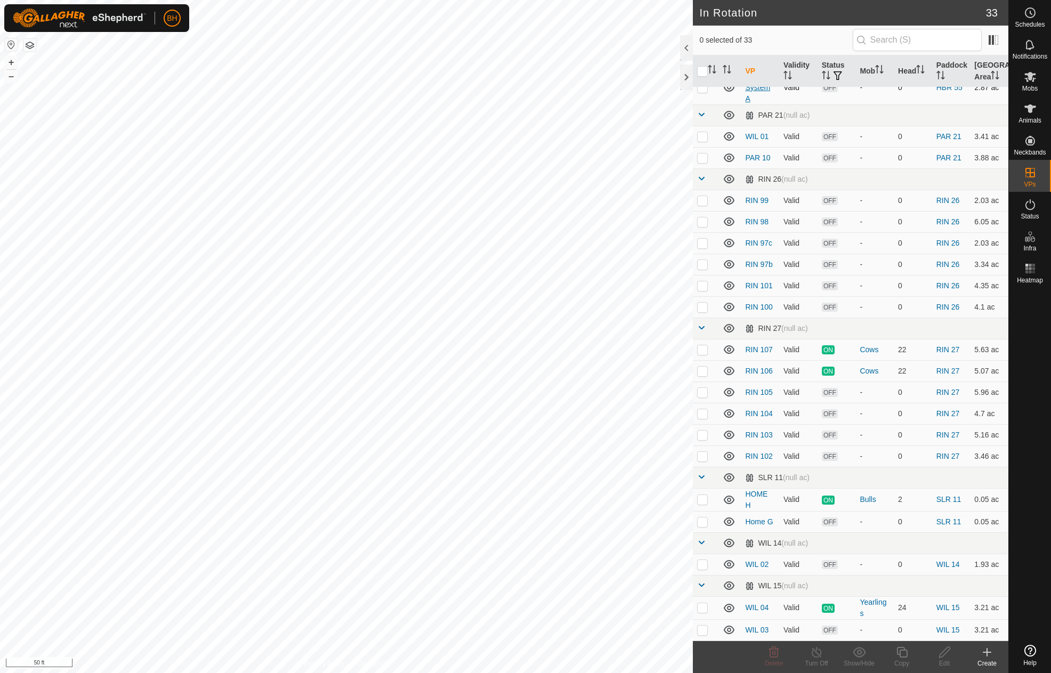
scroll to position [429, 0]
click at [763, 631] on link "WIL 03" at bounding box center [756, 630] width 23 height 9
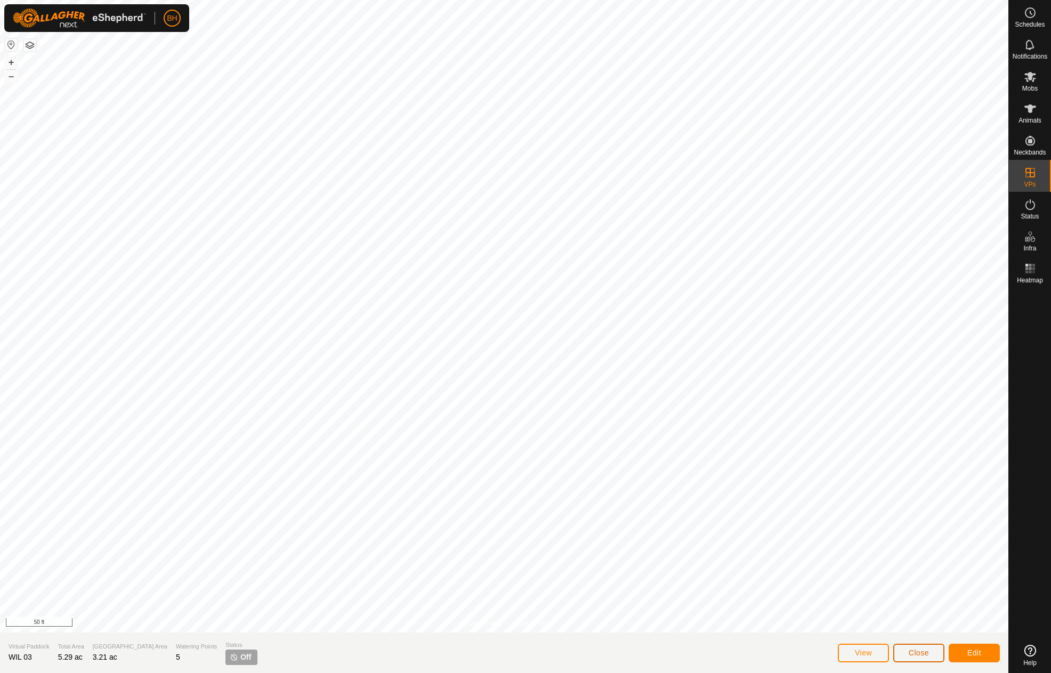
click at [907, 652] on button "Close" at bounding box center [918, 653] width 51 height 19
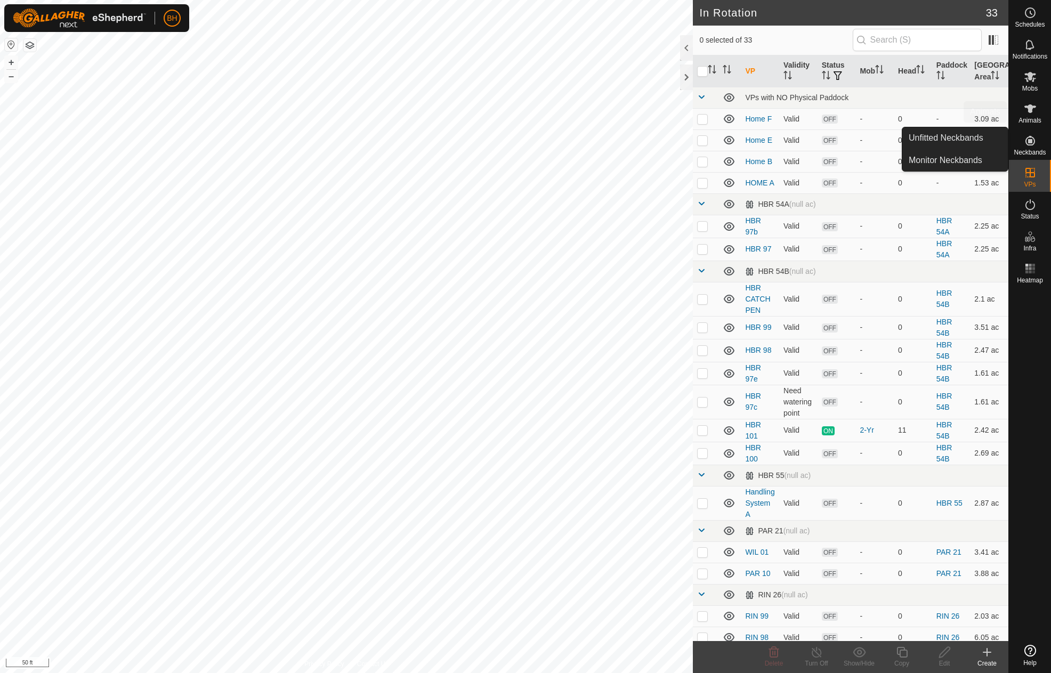
click at [1024, 114] on icon at bounding box center [1030, 108] width 13 height 13
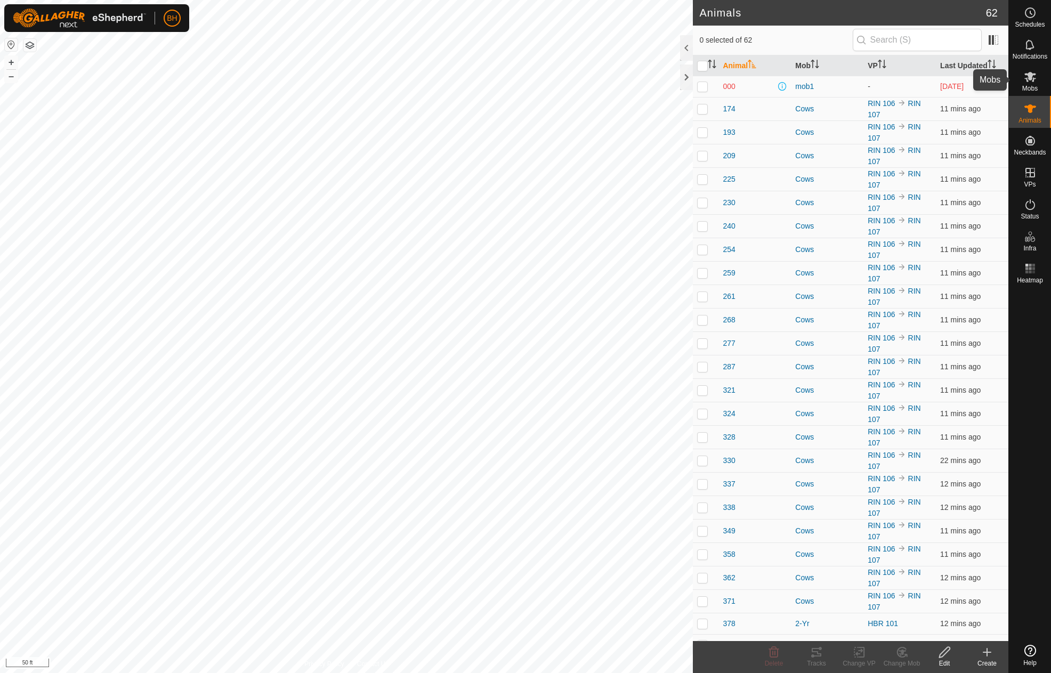
click at [1034, 88] on span "Mobs" at bounding box center [1029, 88] width 15 height 6
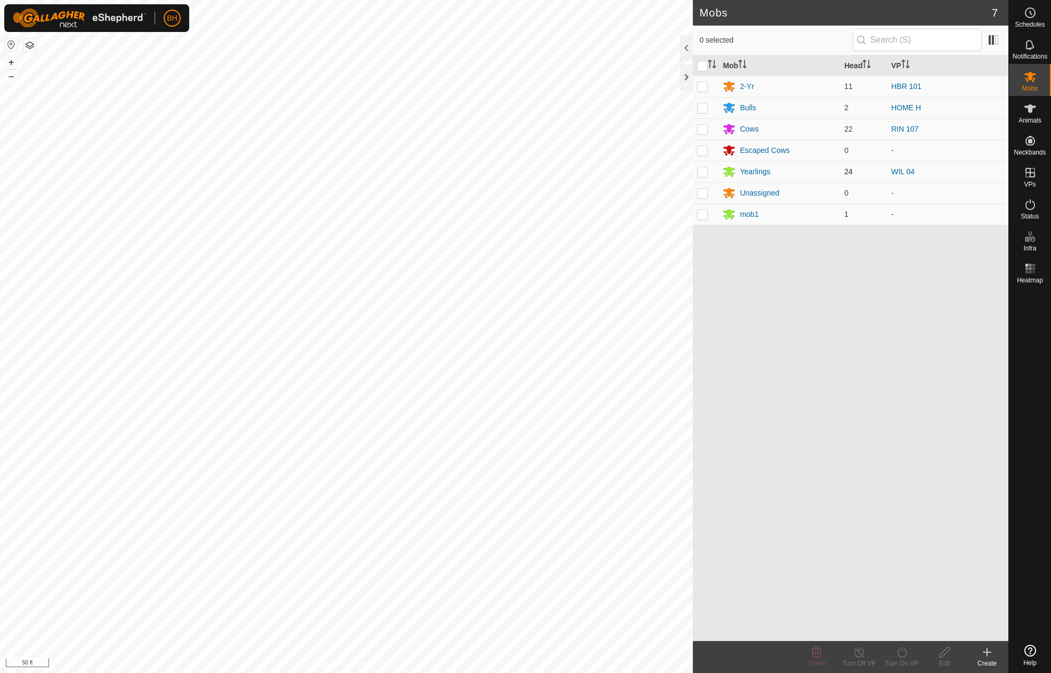
click at [701, 174] on p-checkbox at bounding box center [702, 171] width 11 height 9
checkbox input "true"
click at [896, 660] on div "Turn On VP" at bounding box center [902, 664] width 43 height 10
click at [897, 621] on link "Now" at bounding box center [934, 628] width 106 height 21
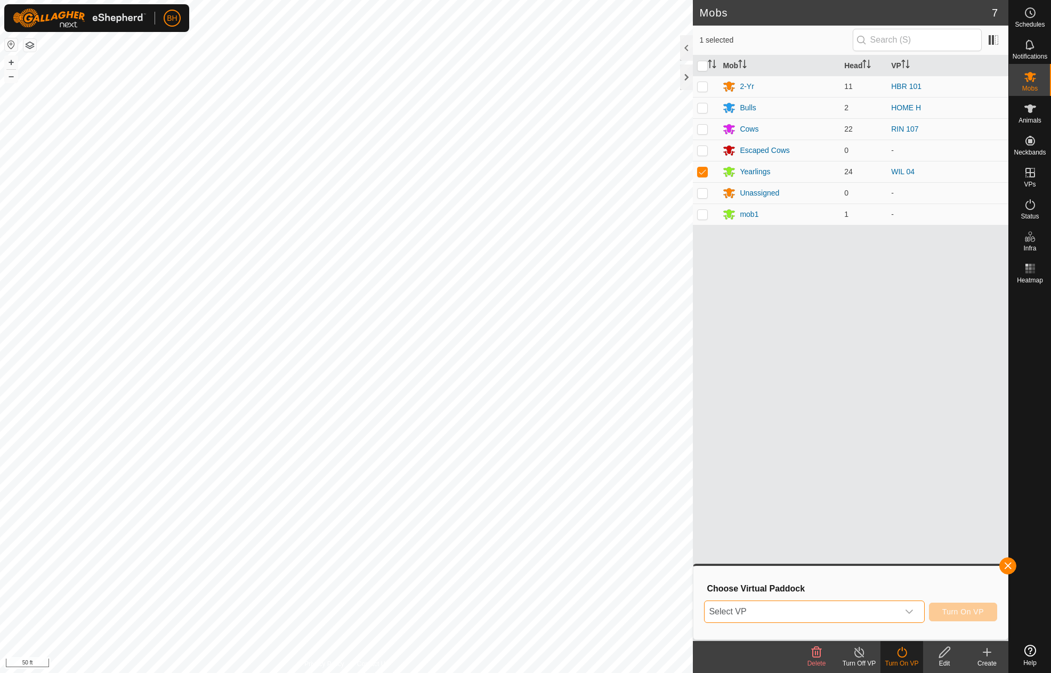
click at [897, 622] on span "Select VP" at bounding box center [801, 611] width 193 height 21
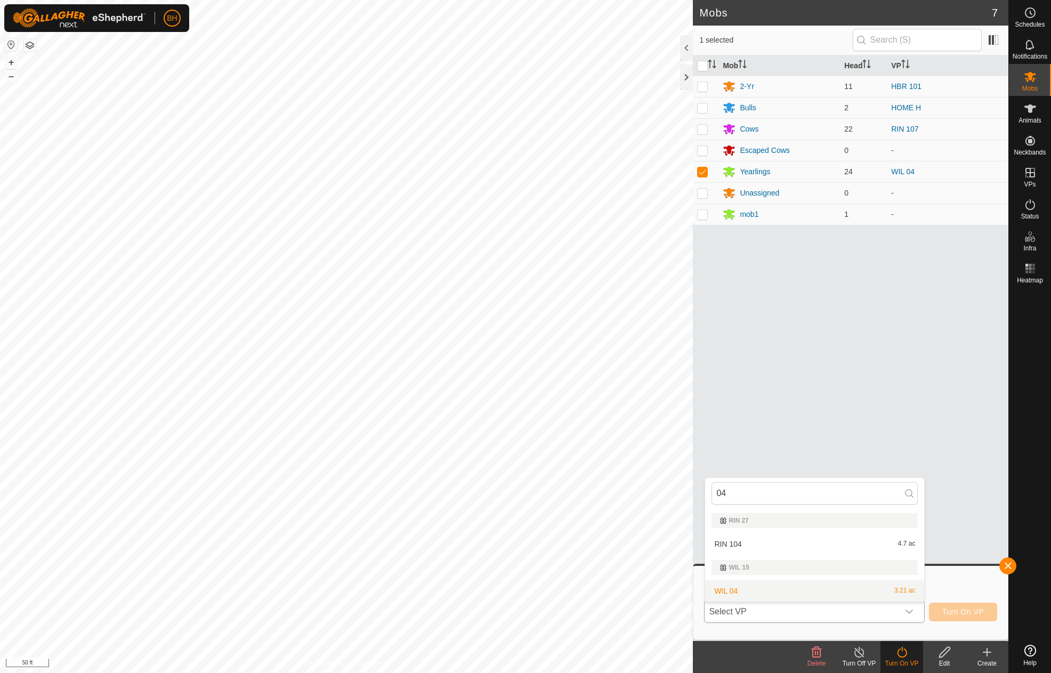
type input "04"
click at [775, 588] on li "WIL 04 3.21 ac" at bounding box center [814, 590] width 219 height 21
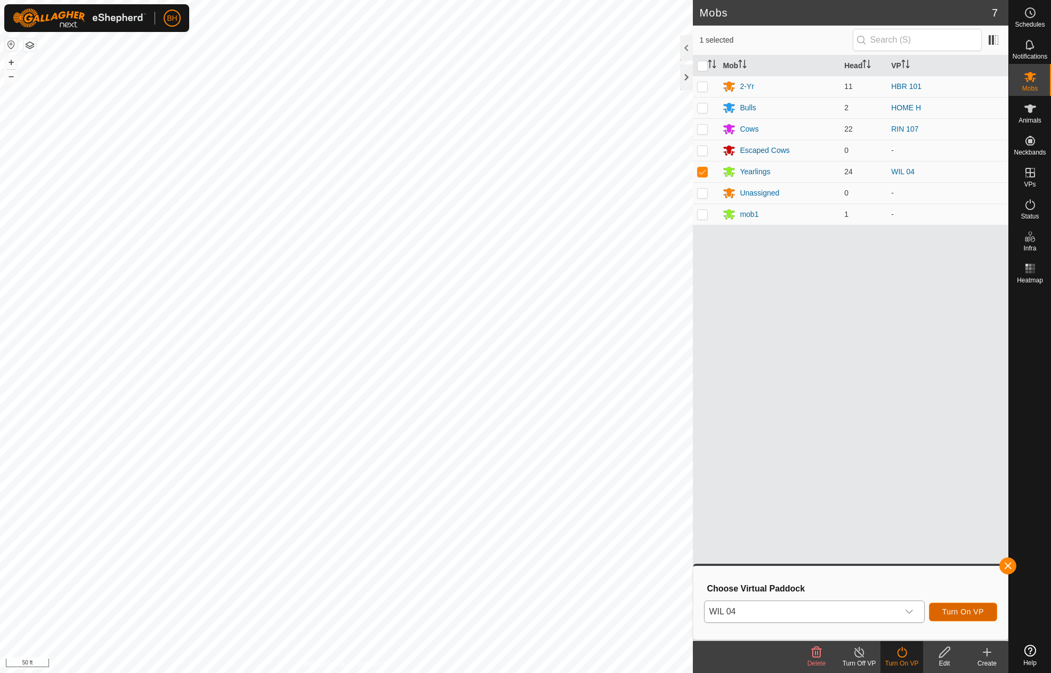
click at [972, 612] on span "Turn On VP" at bounding box center [963, 612] width 42 height 9
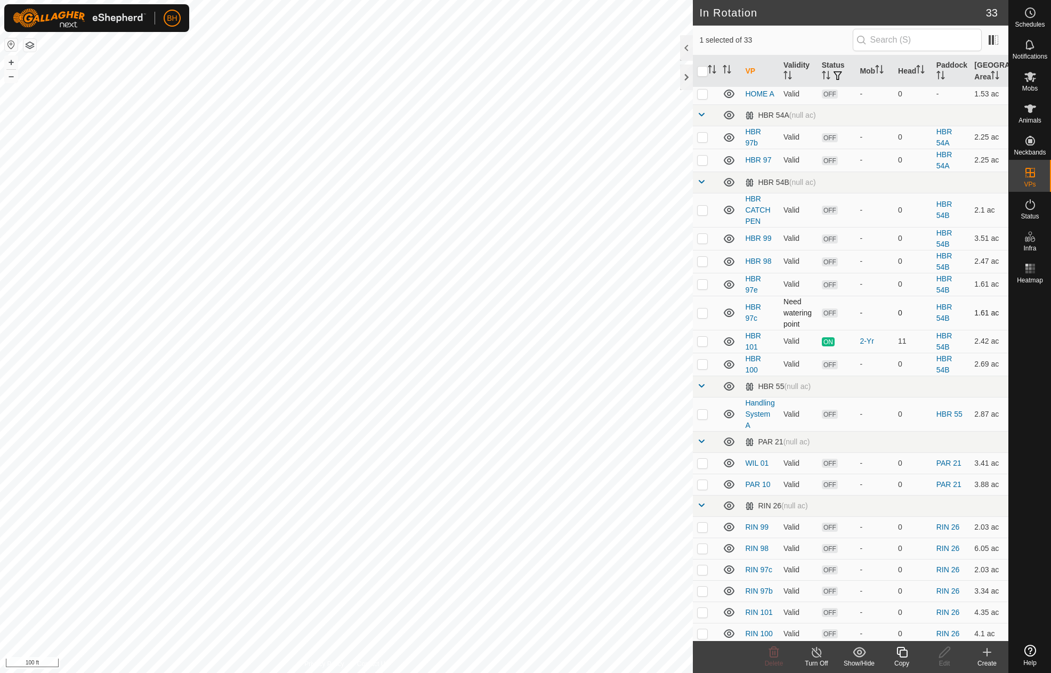
scroll to position [429, 0]
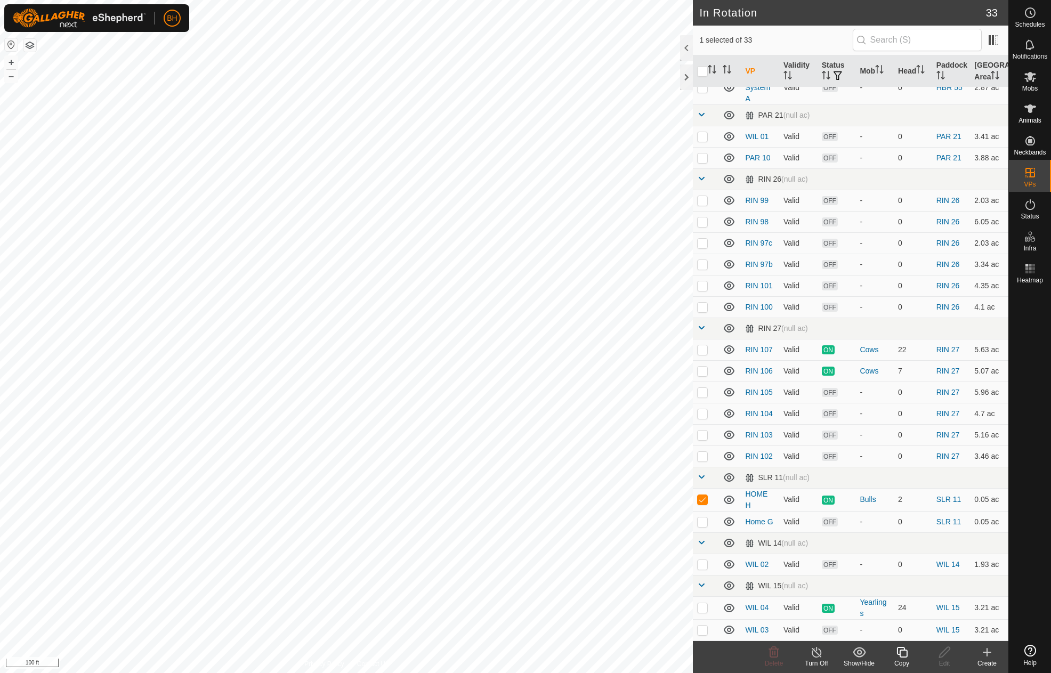
click at [907, 660] on div "Copy" at bounding box center [902, 664] width 43 height 10
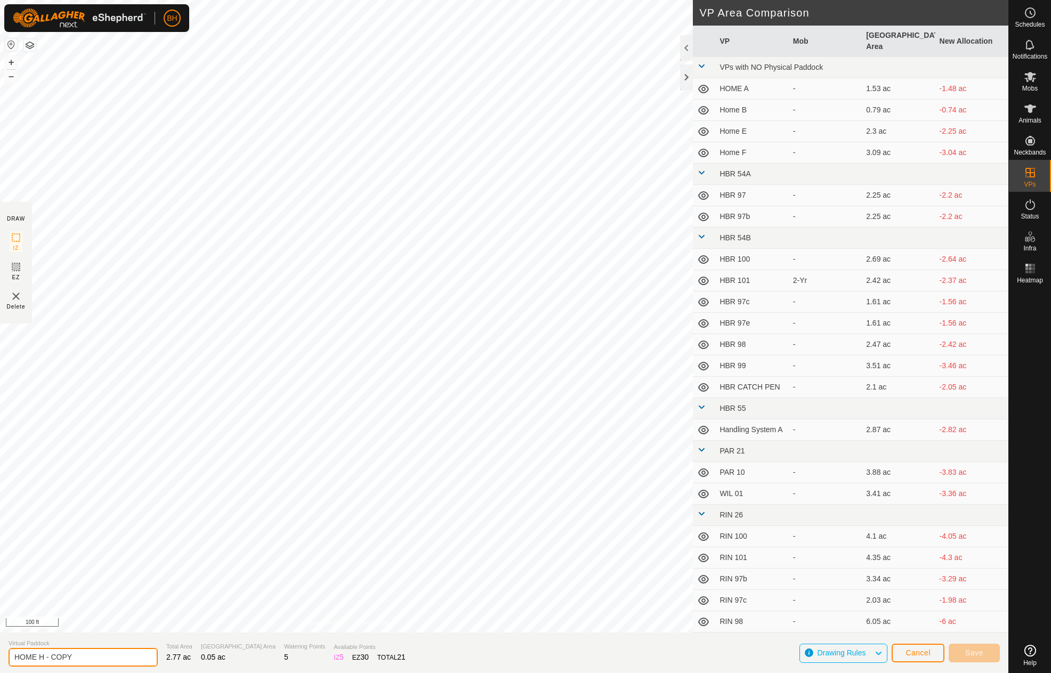
drag, startPoint x: 40, startPoint y: 654, endPoint x: 231, endPoint y: 703, distance: 197.5
click at [231, 673] on html "BH Schedules Notifications Mobs Animals Neckbands VPs Status Infra Heatmap Help…" at bounding box center [525, 336] width 1051 height 673
type input "HOME I"
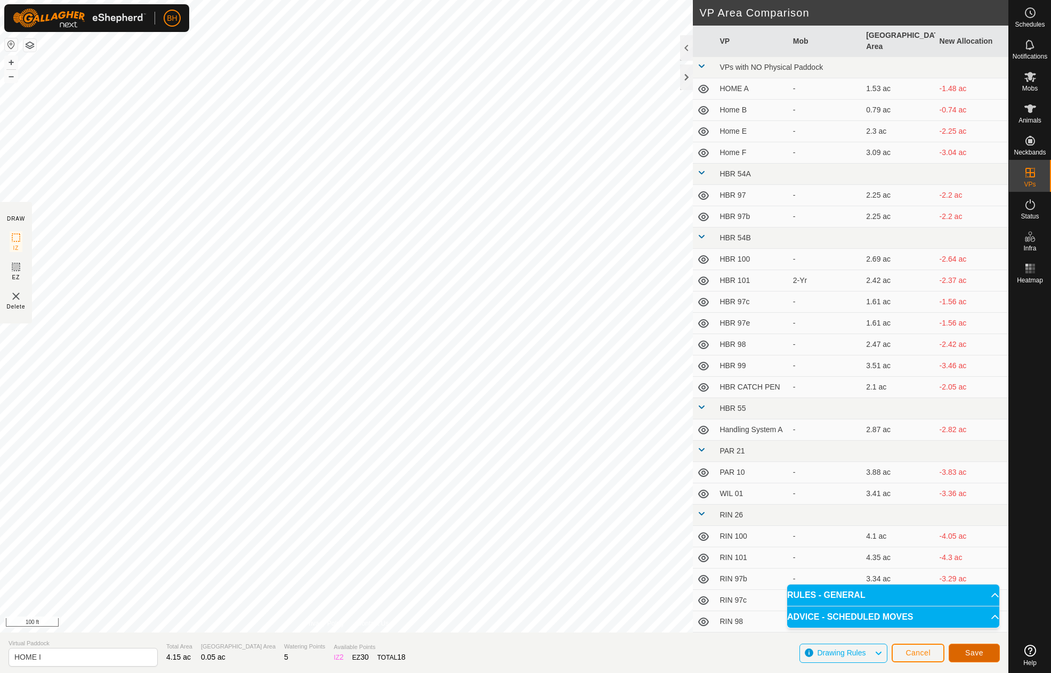
click at [992, 653] on button "Save" at bounding box center [974, 653] width 51 height 19
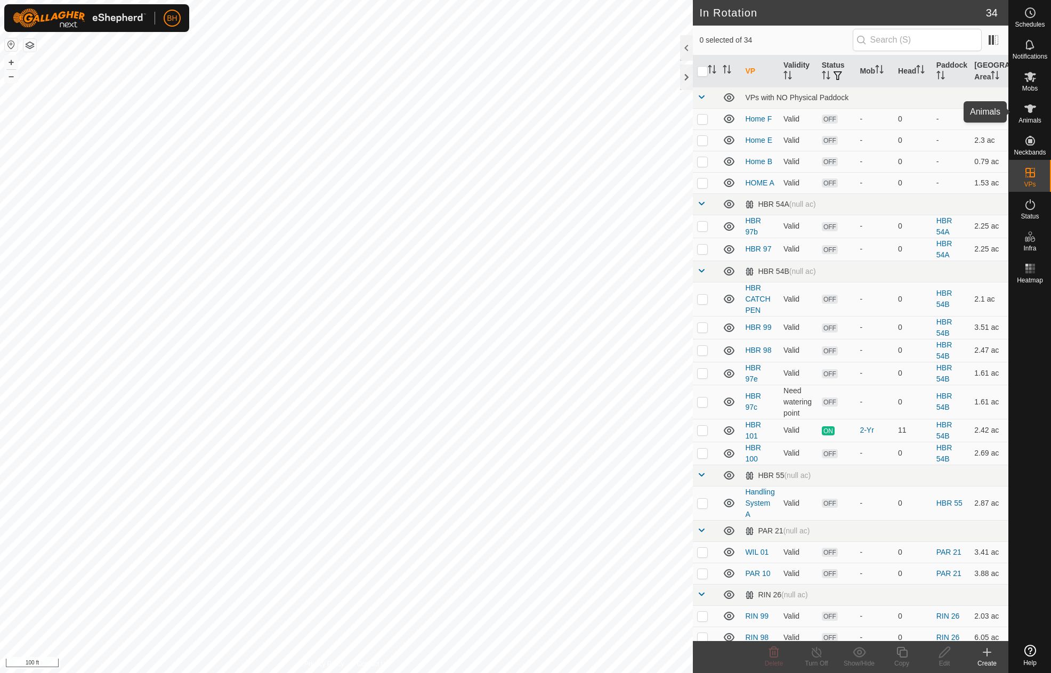
click at [1017, 107] on div "Animals" at bounding box center [1030, 112] width 42 height 32
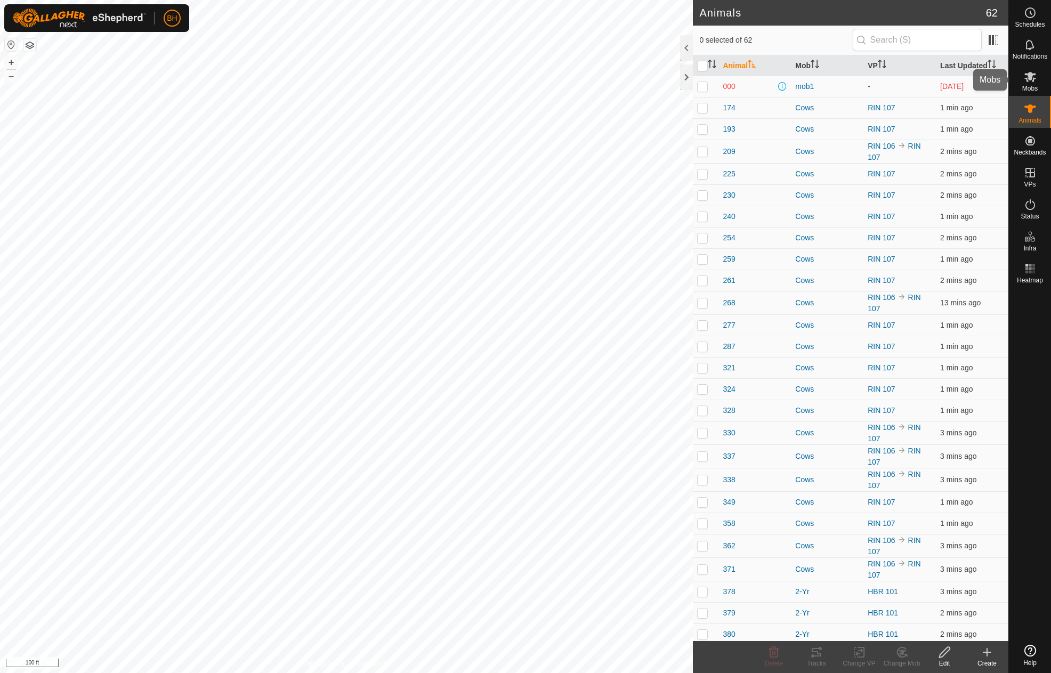
click at [1040, 76] on div "Mobs" at bounding box center [1030, 80] width 42 height 32
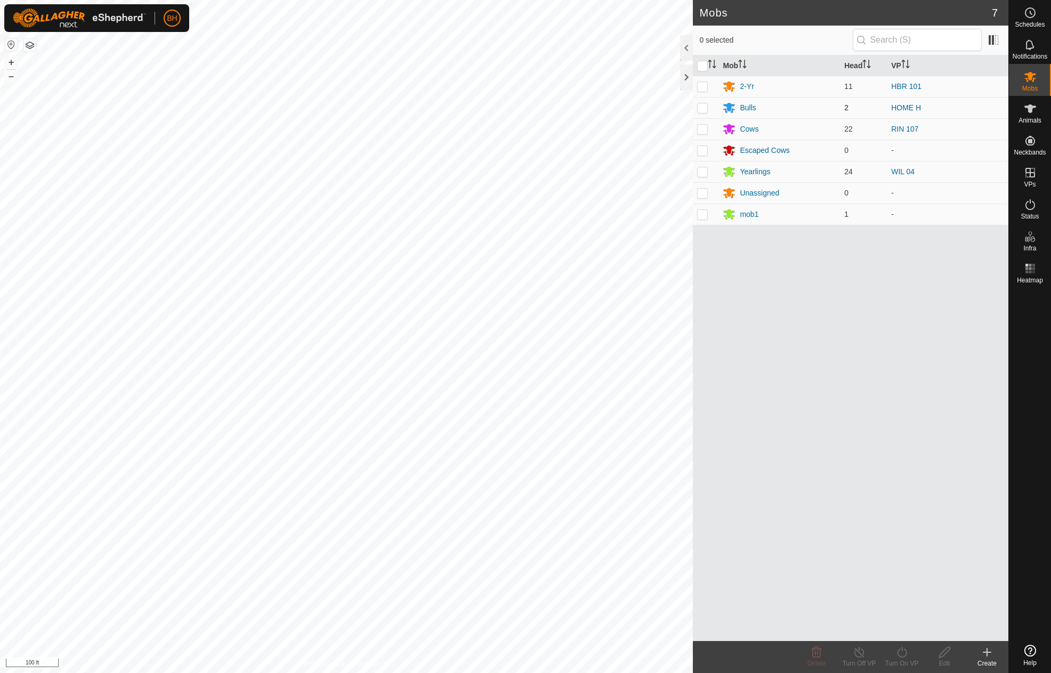
click at [708, 109] on td at bounding box center [706, 107] width 26 height 21
checkbox input "true"
click at [903, 663] on div "Turn On VP" at bounding box center [902, 664] width 43 height 10
click at [900, 640] on div "Later Now" at bounding box center [934, 617] width 107 height 45
click at [902, 633] on link "Now" at bounding box center [934, 628] width 106 height 21
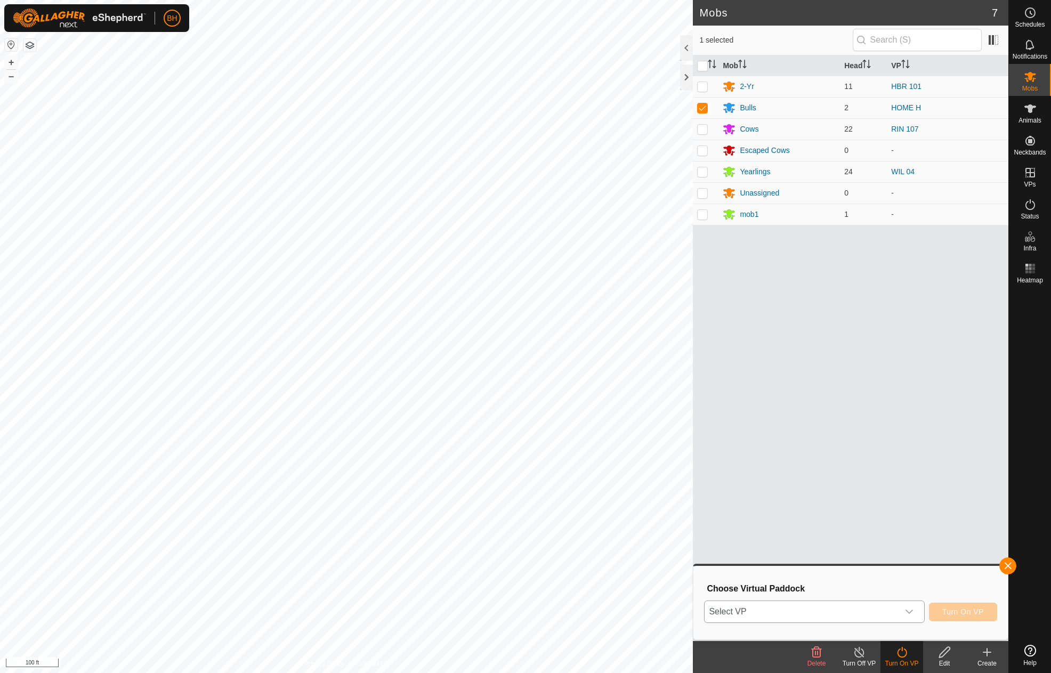
click at [871, 610] on span "Select VP" at bounding box center [801, 611] width 193 height 21
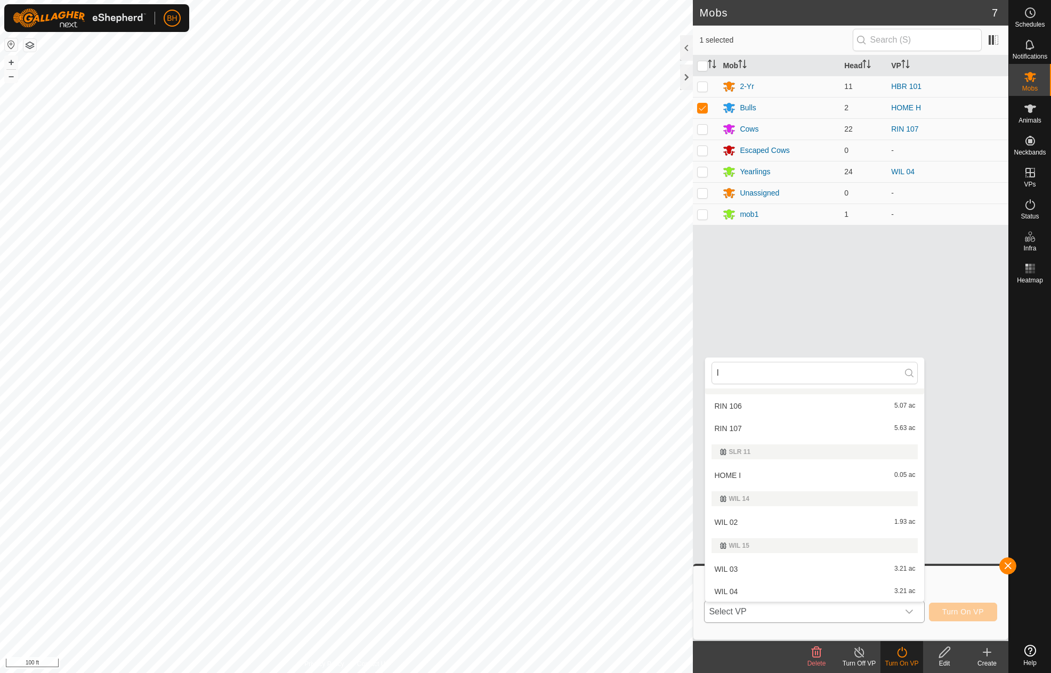
scroll to position [360, 0]
type input "I"
click at [817, 477] on li "HOME I 0.05 ac" at bounding box center [814, 474] width 219 height 21
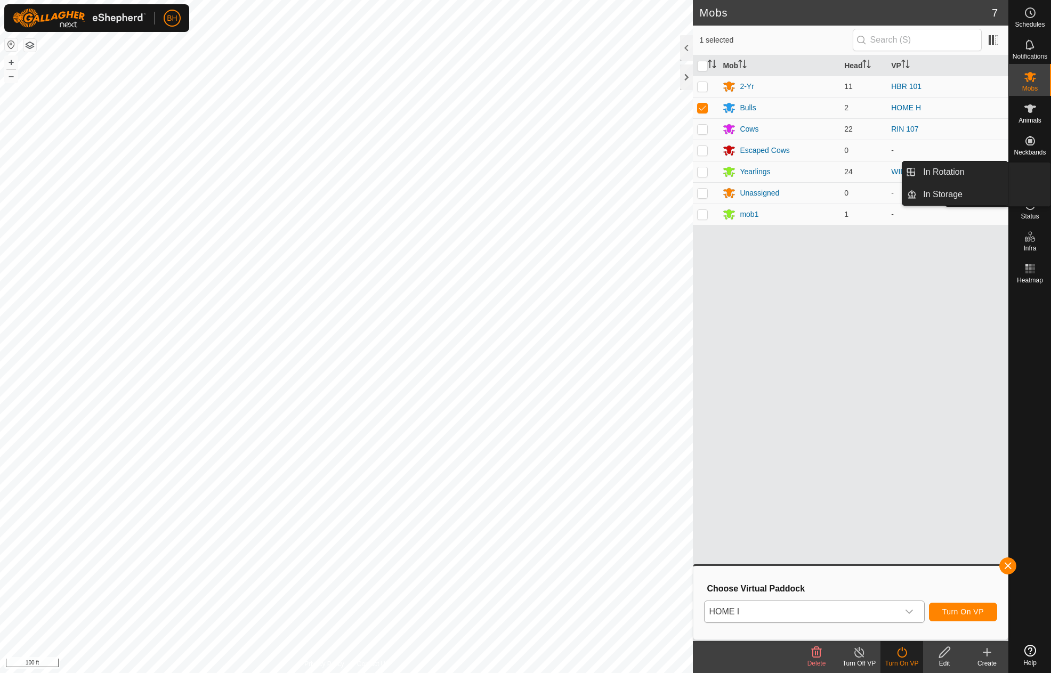
click at [1023, 175] on es-virtualpaddocks-svg-icon at bounding box center [1030, 172] width 19 height 17
click at [969, 172] on link "In Rotation" at bounding box center [962, 172] width 91 height 21
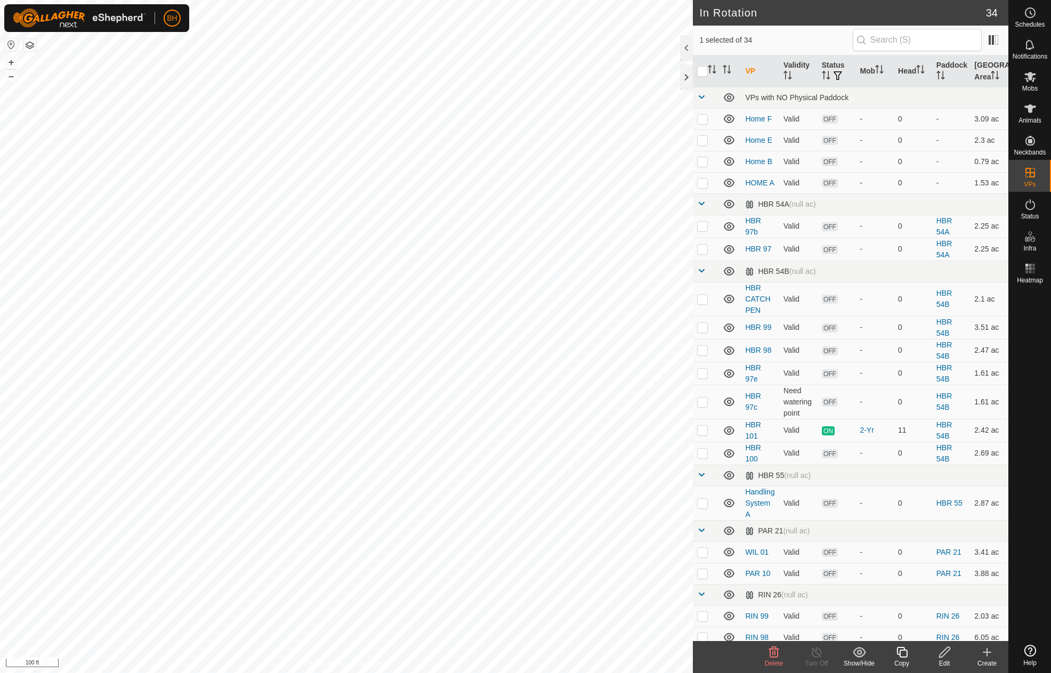
click at [950, 656] on icon at bounding box center [944, 652] width 13 height 13
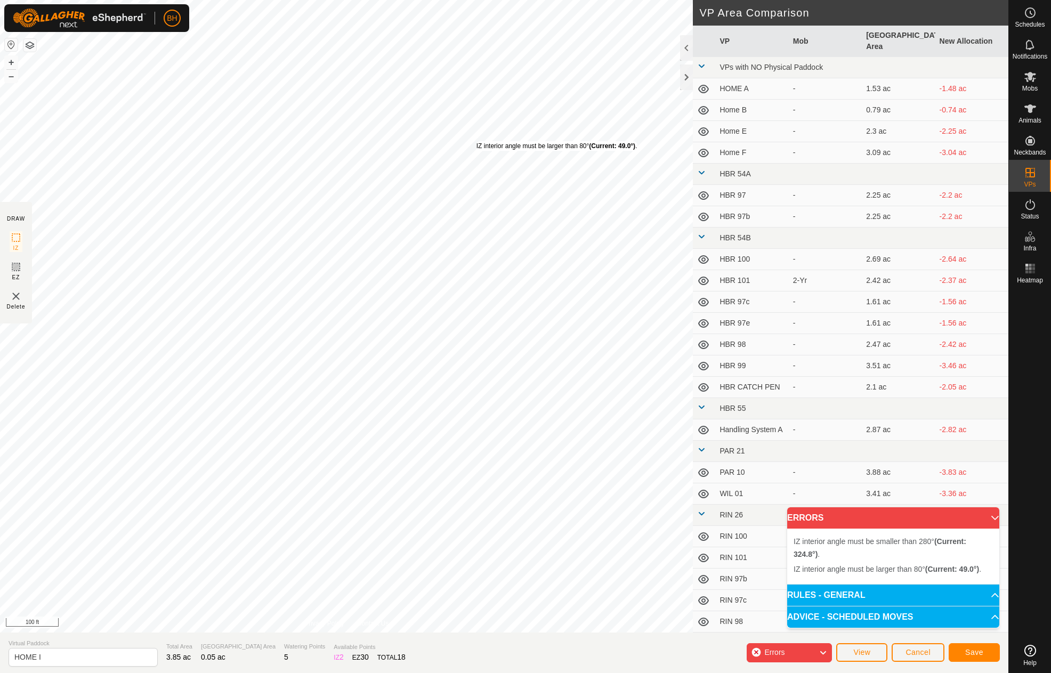
click at [477, 141] on div "IZ interior angle must be larger than 80° (Current: 49.0°) ." at bounding box center [557, 146] width 161 height 10
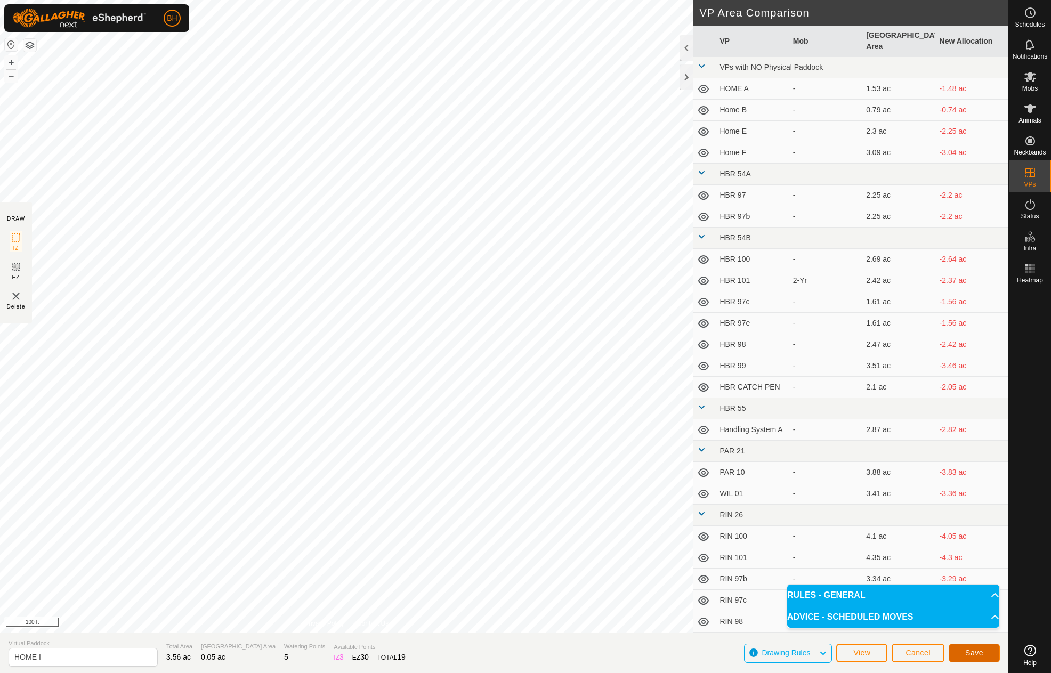
click at [983, 654] on button "Save" at bounding box center [974, 653] width 51 height 19
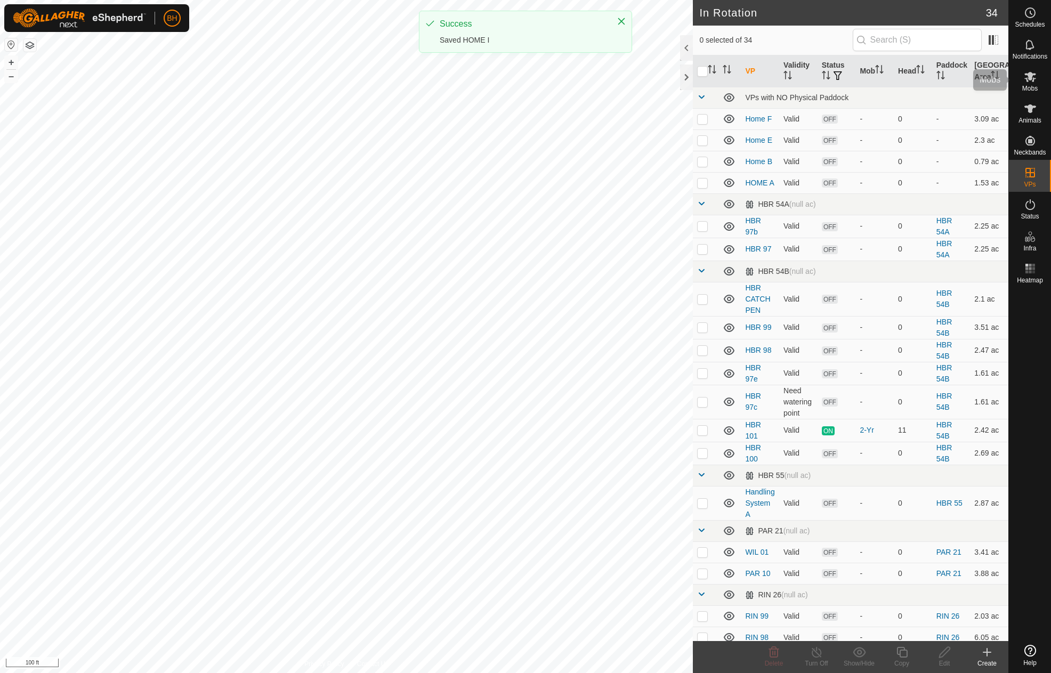
click at [1030, 84] on es-mob-svg-icon at bounding box center [1030, 76] width 19 height 17
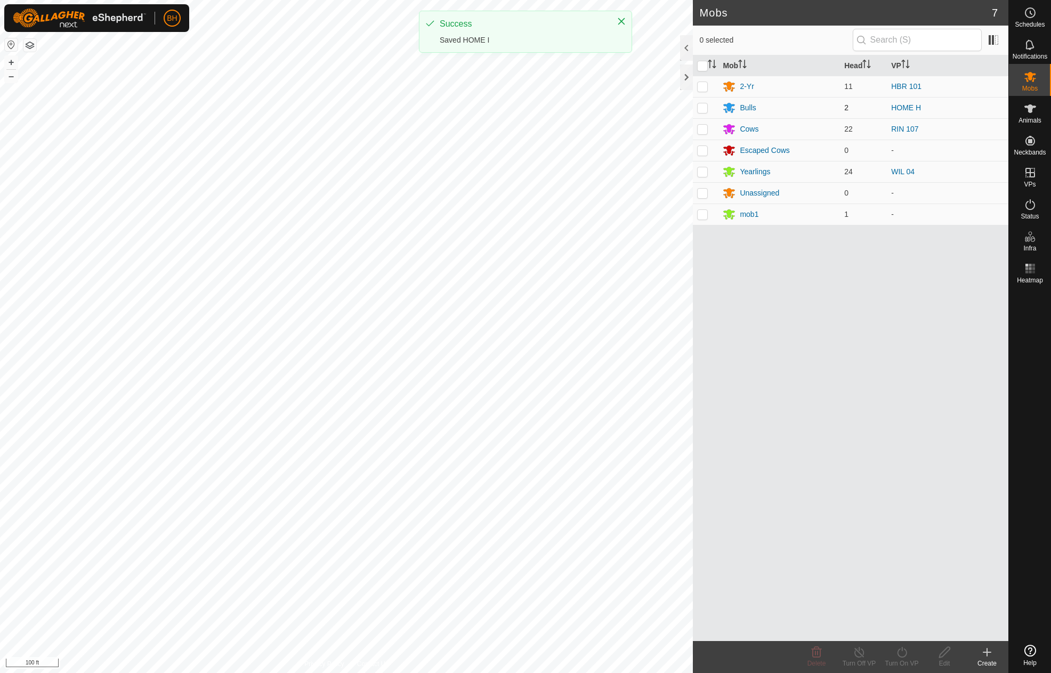
click at [703, 109] on p-checkbox at bounding box center [702, 107] width 11 height 9
checkbox input "true"
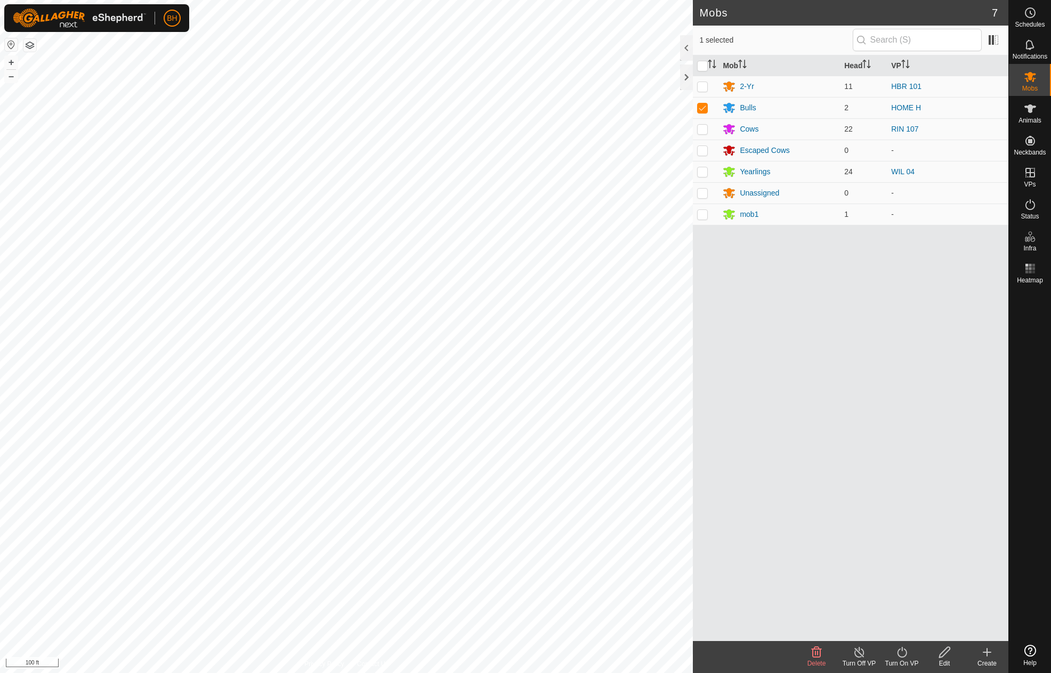
click at [900, 659] on div "Turn On VP" at bounding box center [902, 664] width 43 height 10
click at [906, 626] on link "Now" at bounding box center [934, 628] width 106 height 21
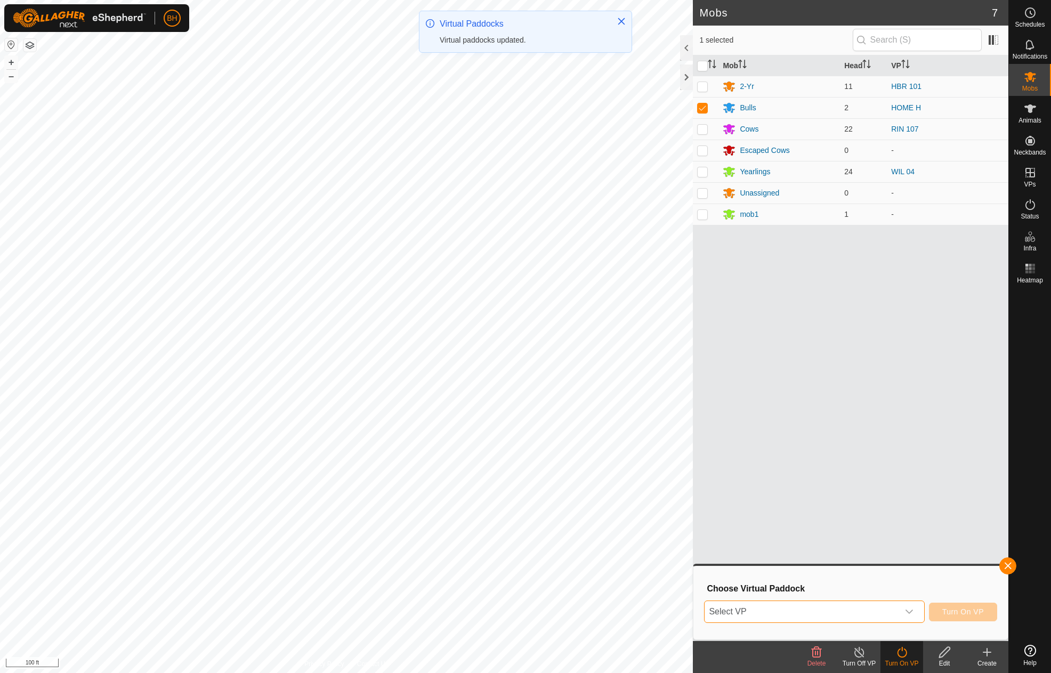
click at [772, 618] on span "Select VP" at bounding box center [801, 611] width 193 height 21
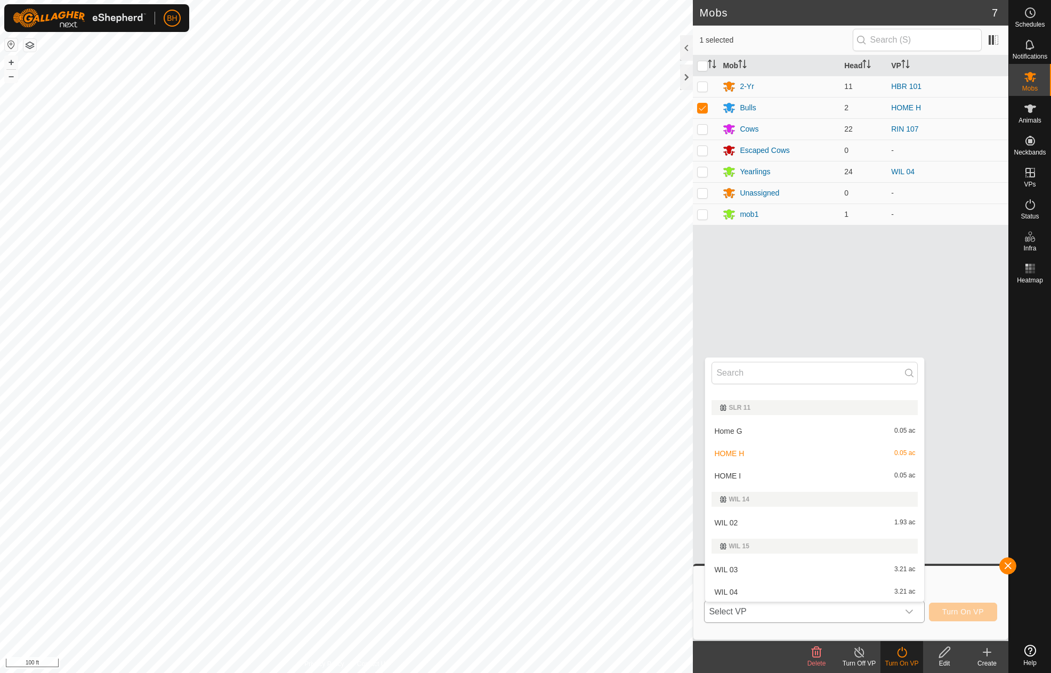
scroll to position [792, 0]
click at [723, 475] on li "HOME I 0.05 ac" at bounding box center [814, 474] width 219 height 21
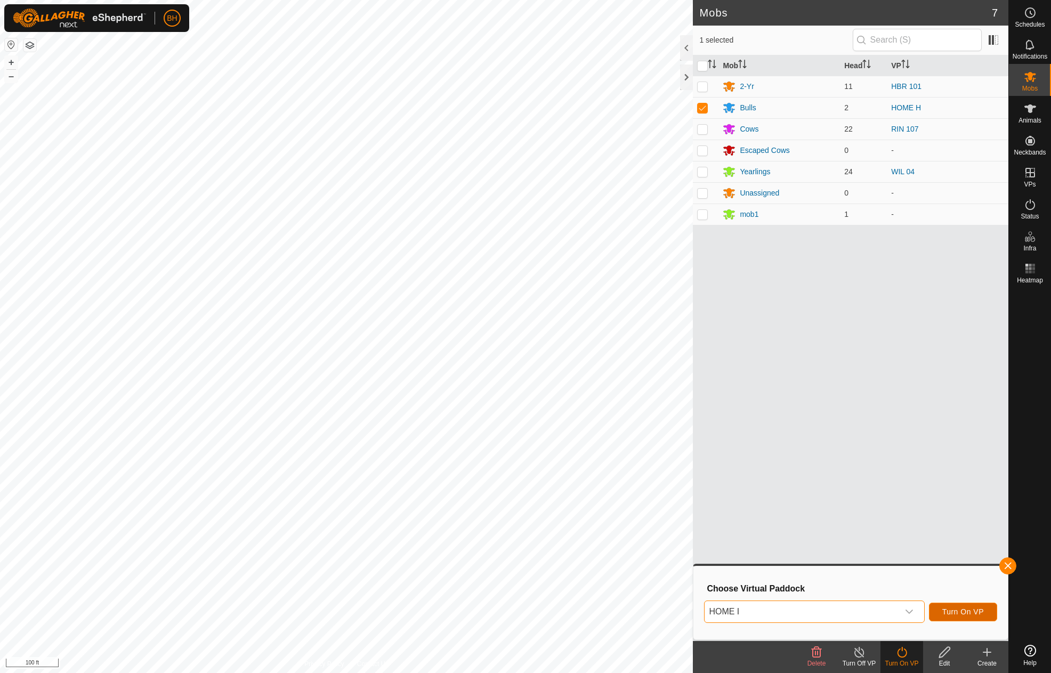
click at [950, 612] on span "Turn On VP" at bounding box center [963, 612] width 42 height 9
